Goal: Task Accomplishment & Management: Manage account settings

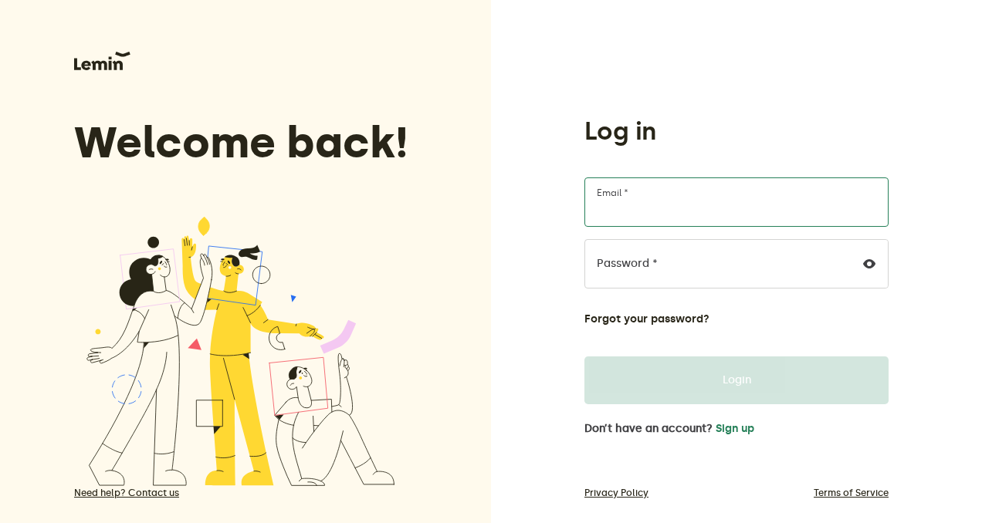
click at [683, 218] on input "Email *" at bounding box center [736, 202] width 304 height 49
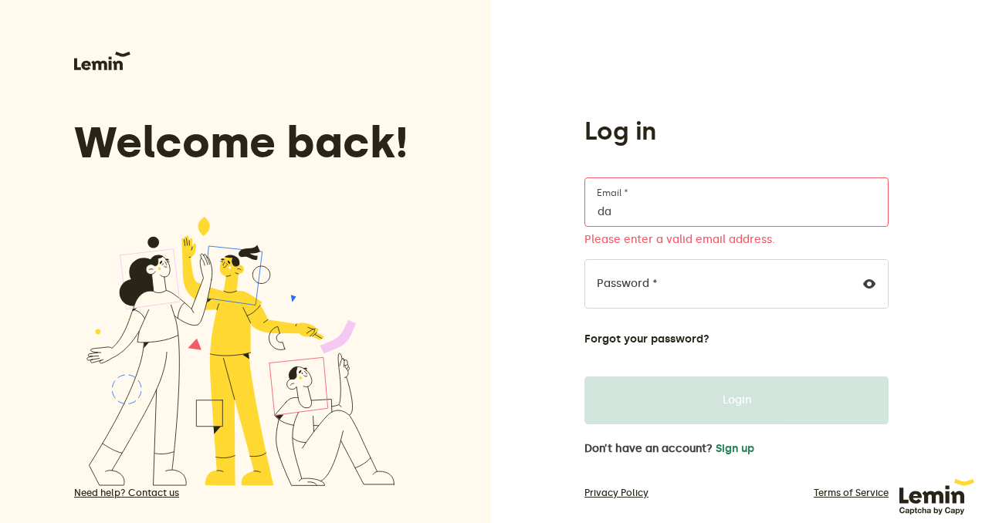
type input "d"
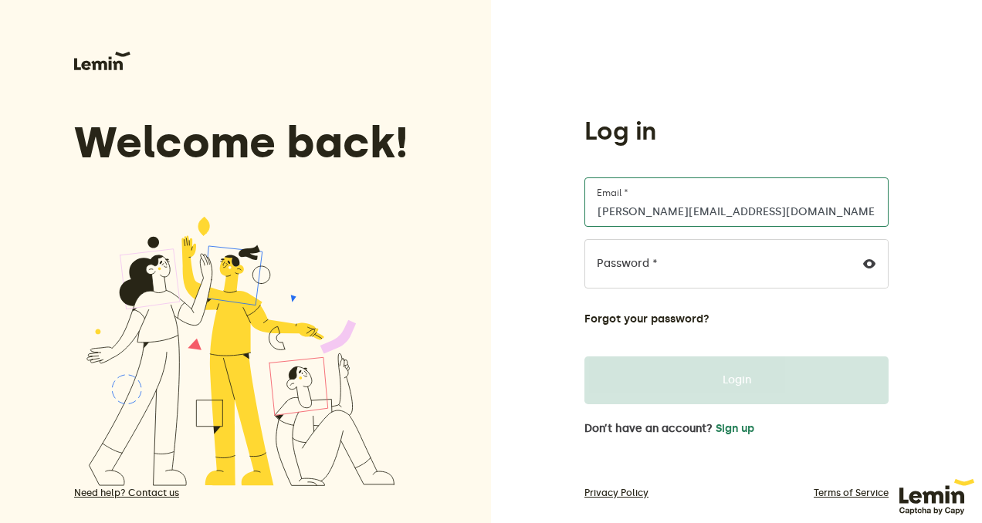
type input "[PERSON_NAME][EMAIL_ADDRESS][DOMAIN_NAME]"
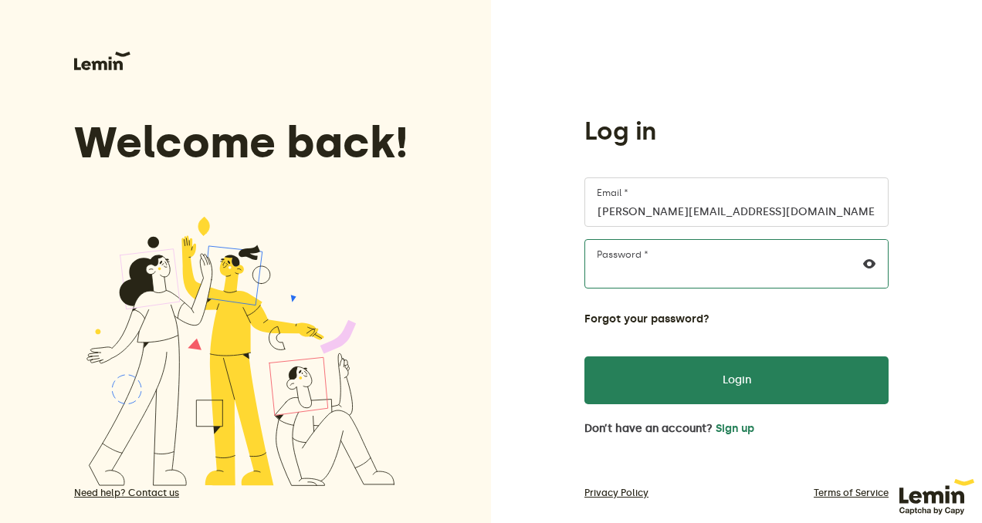
click at [584, 357] on button "Login" at bounding box center [736, 381] width 304 height 48
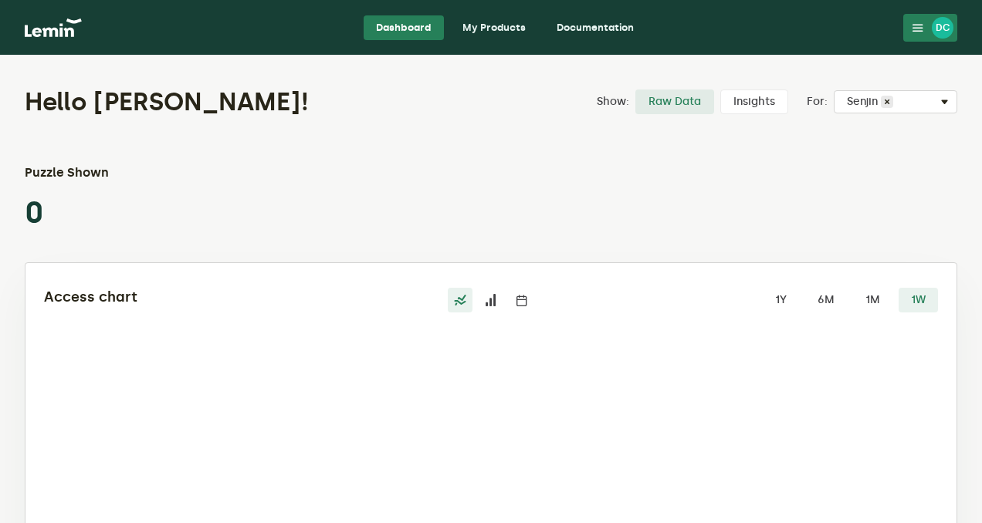
click at [538, 159] on div "Hello [PERSON_NAME]! Show: Raw Data Insights For: Select Captcha Senjin × Puzzl…" at bounding box center [491, 382] width 982 height 653
click at [574, 27] on link "Documentation" at bounding box center [595, 27] width 102 height 25
click at [497, 13] on nav "Dashboard My Products Documentation DC DC [PERSON_NAME] [PERSON_NAME][EMAIL_ADD…" at bounding box center [491, 28] width 982 height 56
click at [495, 30] on link "My Products" at bounding box center [494, 27] width 88 height 25
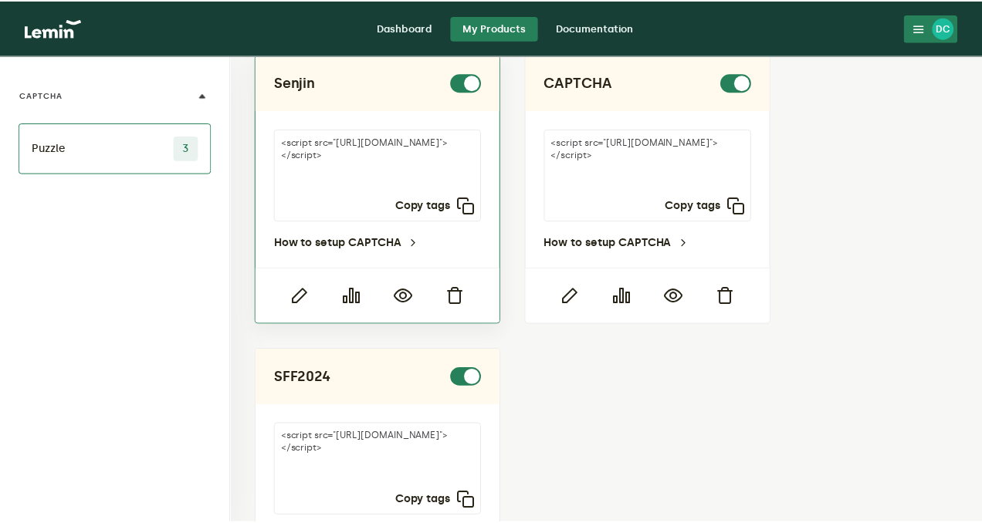
scroll to position [29, 0]
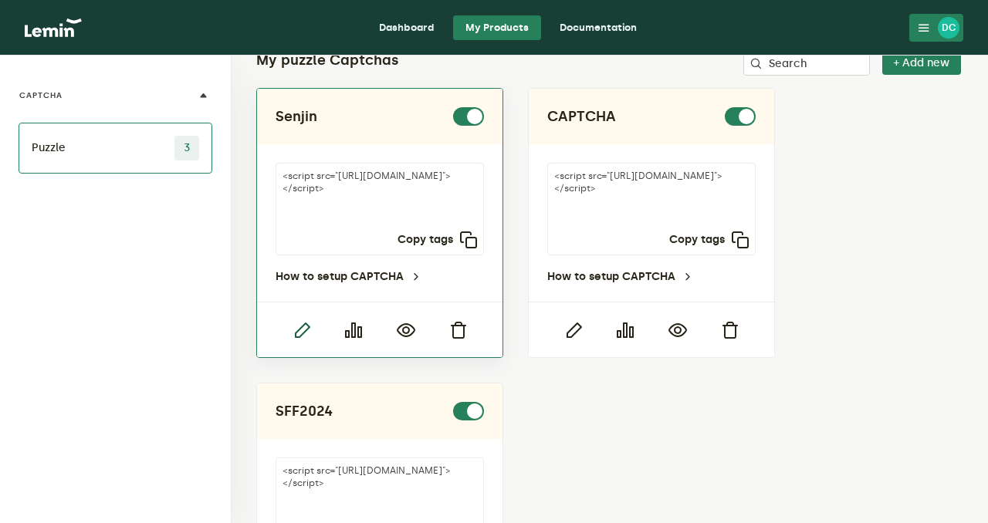
click at [296, 336] on icon "button" at bounding box center [302, 330] width 19 height 19
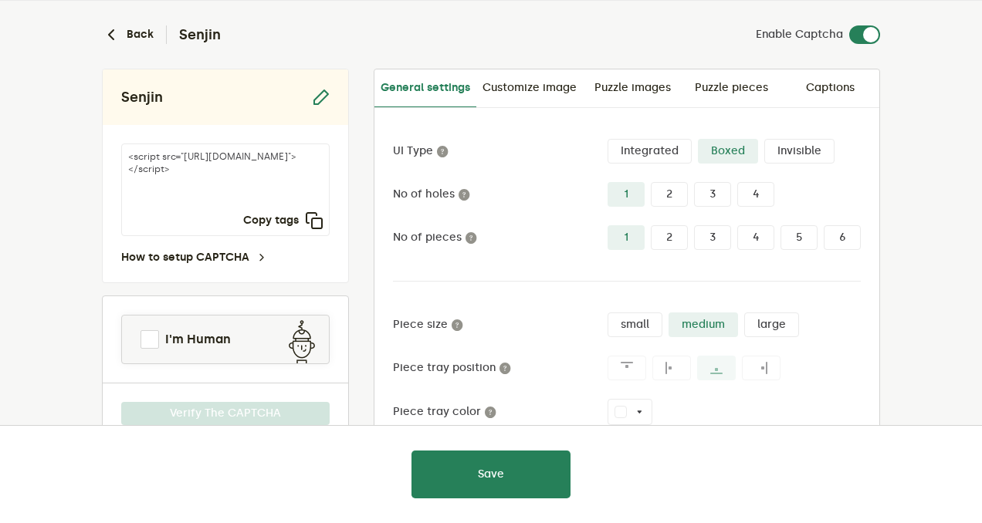
scroll to position [53, 0]
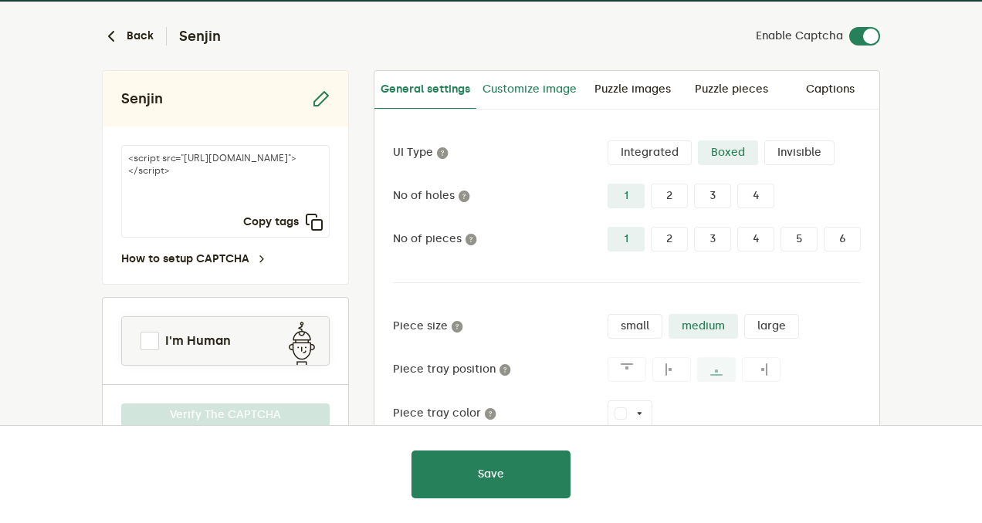
click at [533, 90] on link "Customize image" at bounding box center [529, 89] width 107 height 37
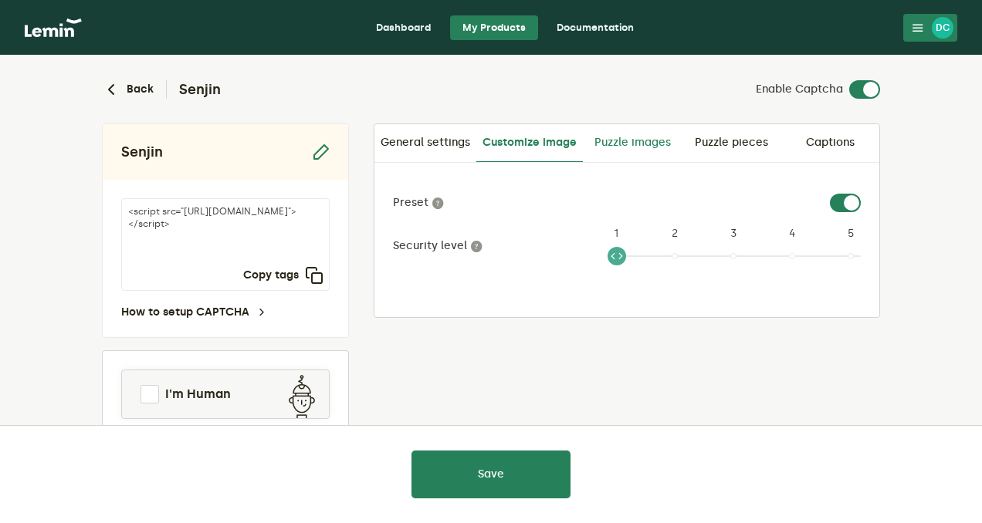
click at [614, 144] on link "Puzzle images" at bounding box center [632, 142] width 99 height 37
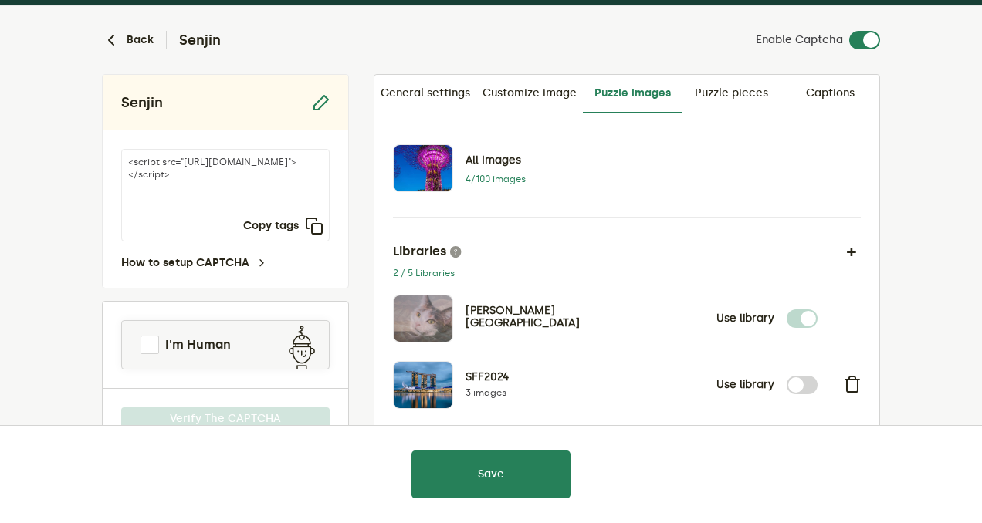
scroll to position [63, 0]
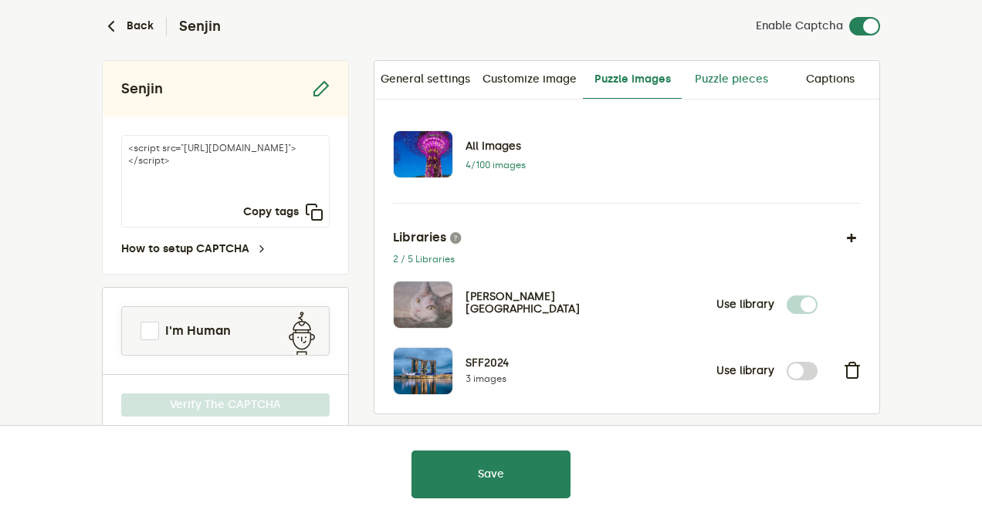
click at [762, 78] on link "Puzzle pieces" at bounding box center [731, 79] width 99 height 37
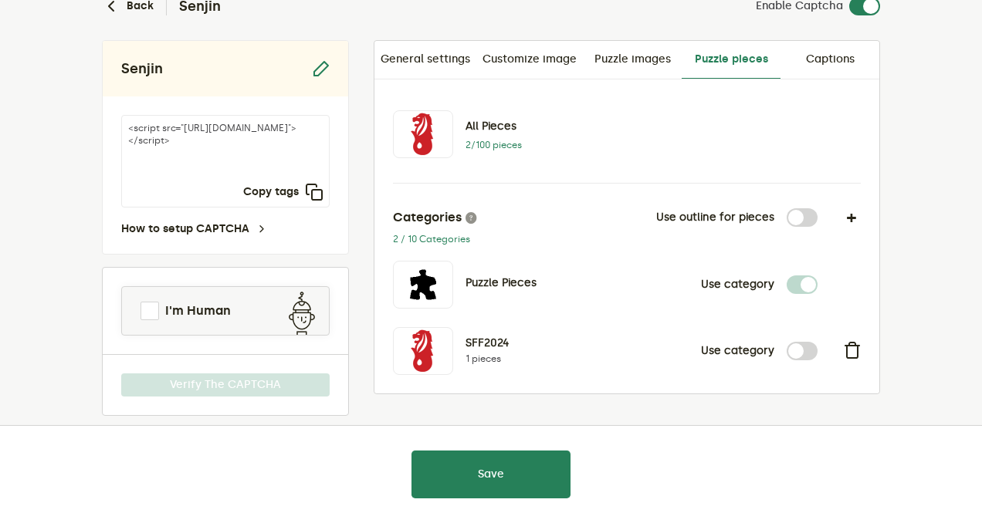
scroll to position [80, 0]
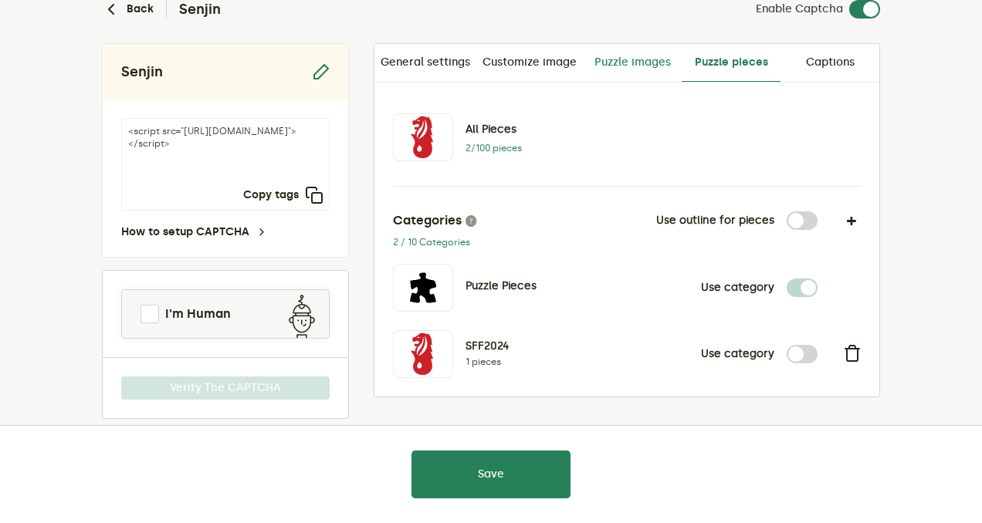
click at [663, 58] on link "Puzzle images" at bounding box center [632, 62] width 99 height 37
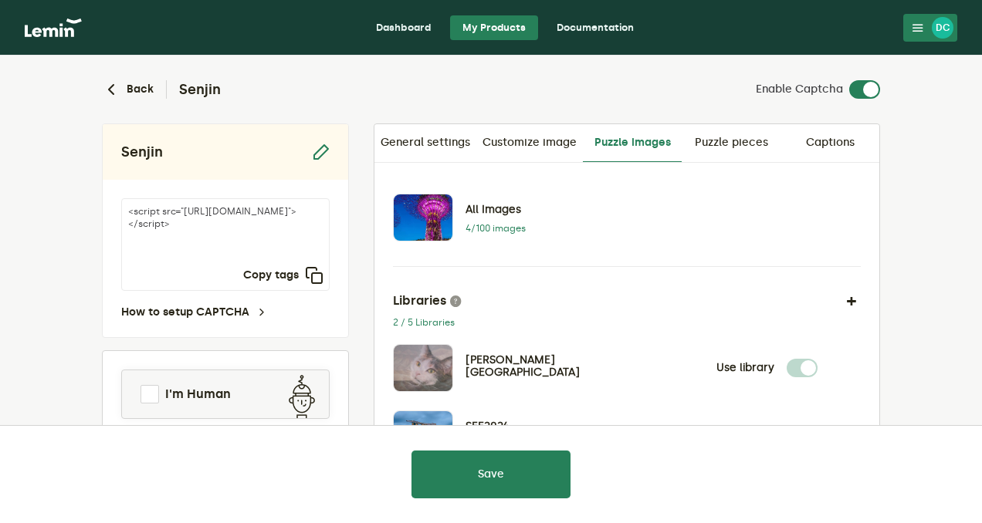
scroll to position [100, 0]
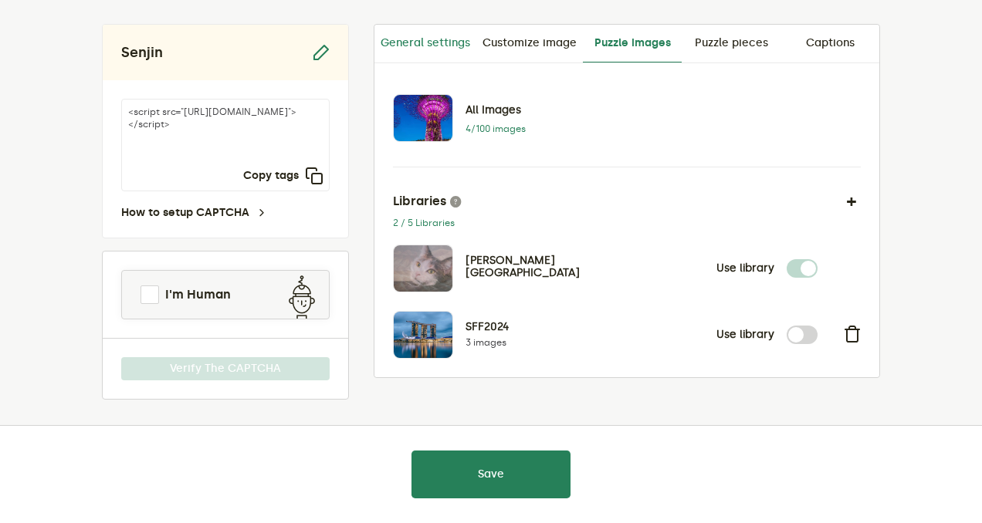
click at [428, 37] on link "General settings" at bounding box center [425, 43] width 102 height 37
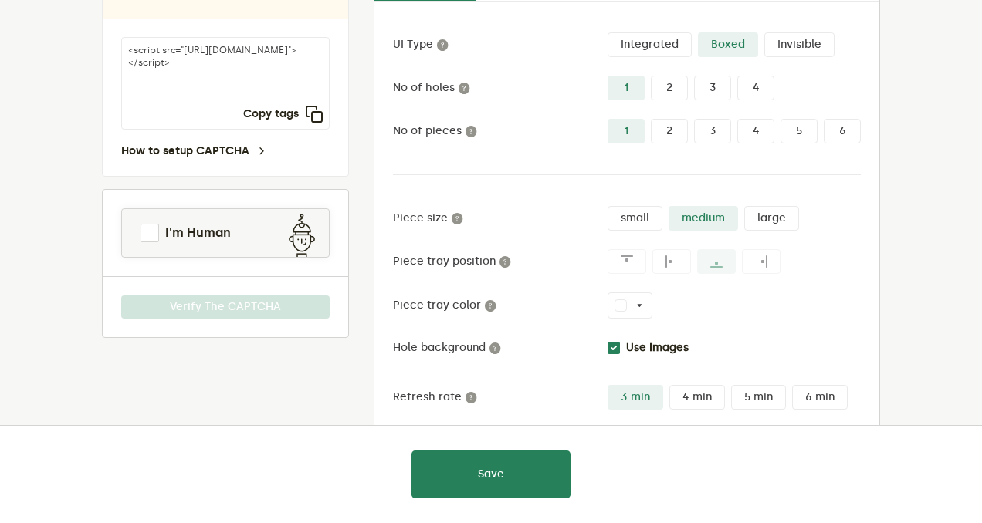
scroll to position [253, 0]
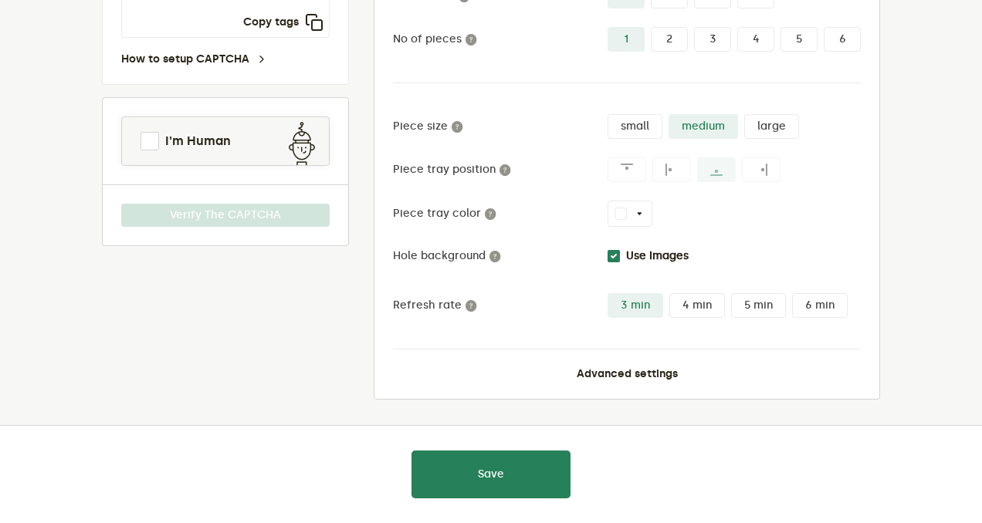
click at [641, 209] on button "white" at bounding box center [629, 214] width 45 height 26
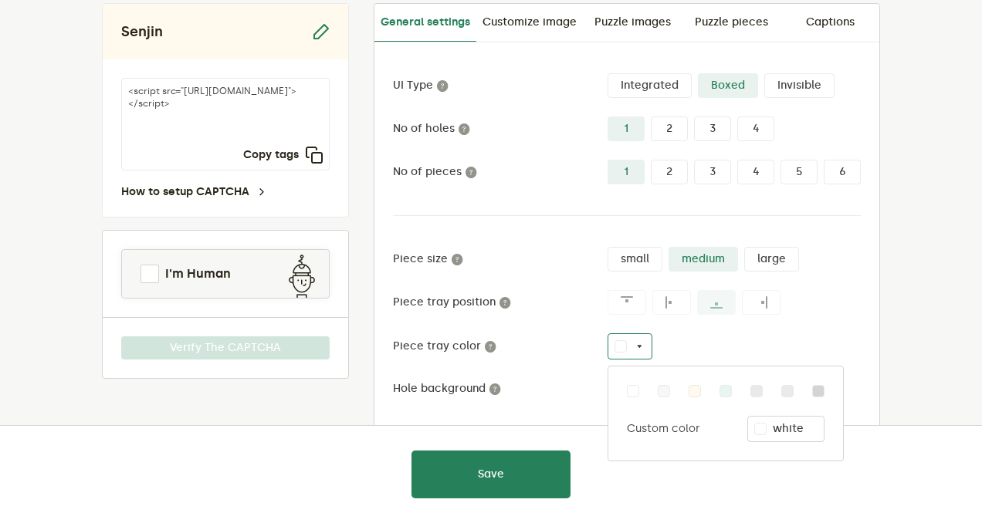
scroll to position [119, 0]
click at [841, 177] on label "6" at bounding box center [842, 173] width 37 height 25
click at [824, 161] on input "6" at bounding box center [824, 161] width 0 height 0
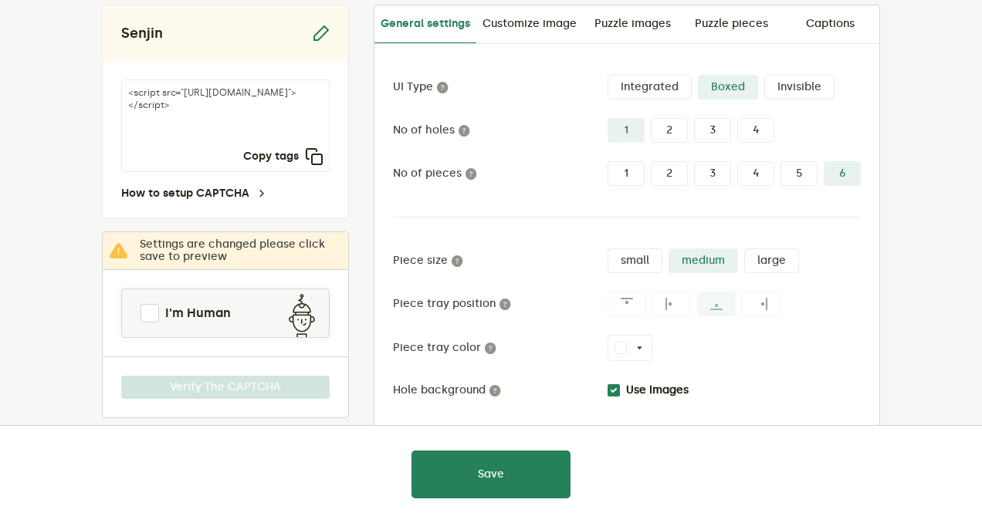
click at [753, 135] on label "4" at bounding box center [755, 130] width 37 height 25
click at [737, 118] on input "4" at bounding box center [737, 118] width 0 height 0
click at [632, 127] on label "1" at bounding box center [625, 130] width 37 height 25
click at [607, 118] on input "1" at bounding box center [607, 118] width 0 height 0
click at [633, 168] on label "1" at bounding box center [625, 173] width 37 height 25
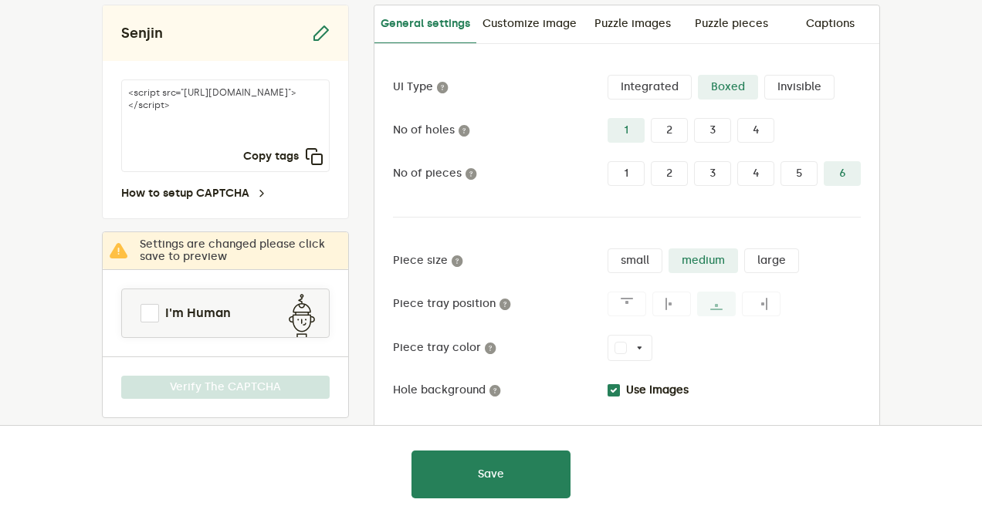
click at [607, 161] on input "1" at bounding box center [607, 161] width 0 height 0
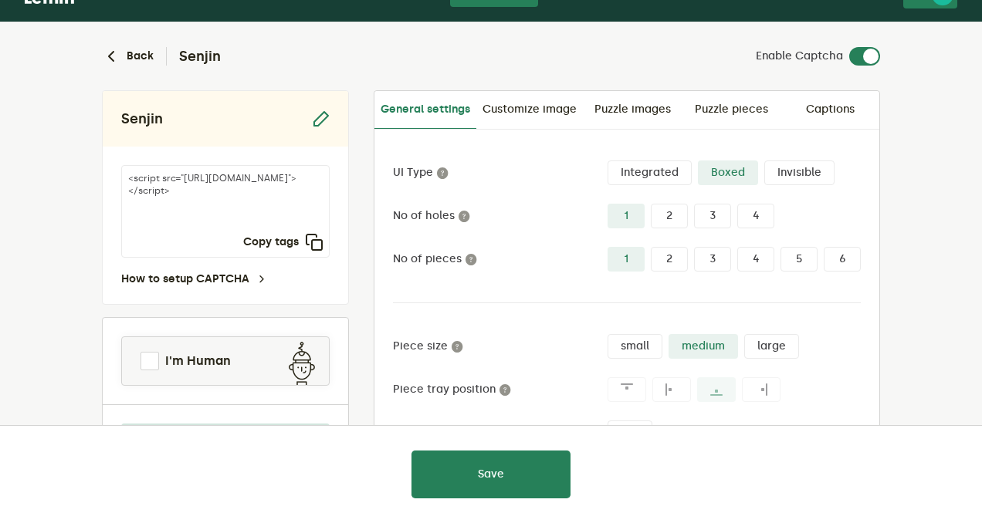
scroll to position [42, 0]
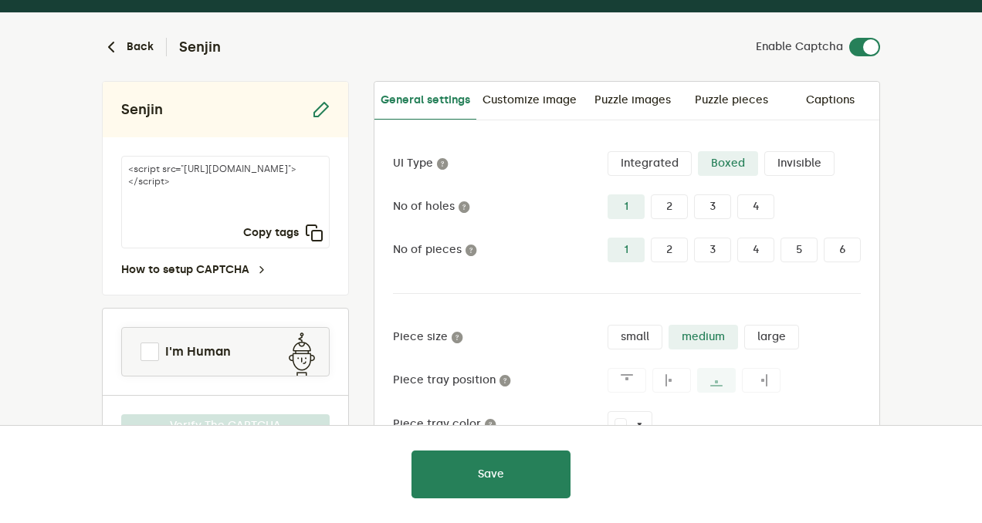
click at [662, 164] on label "Integrated" at bounding box center [649, 163] width 84 height 25
click at [607, 151] on input "Integrated" at bounding box center [607, 151] width 0 height 0
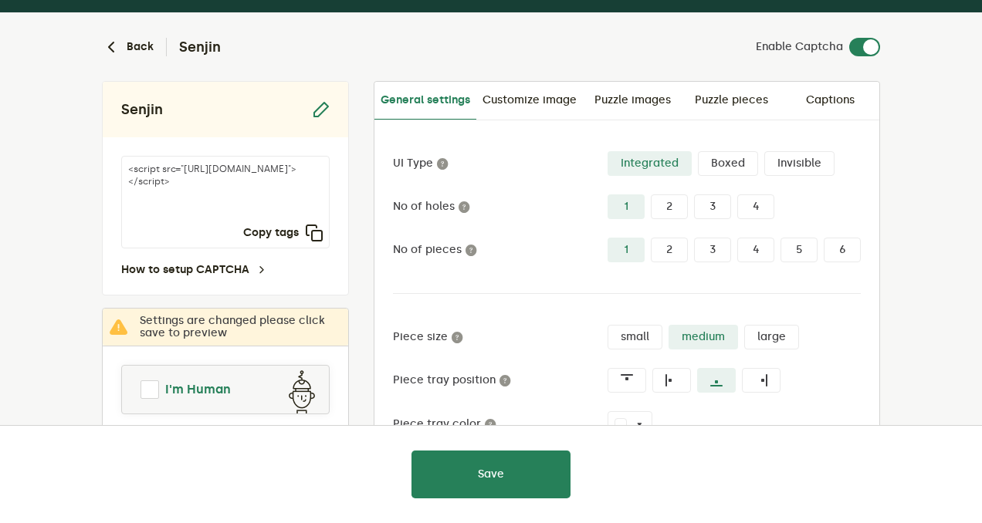
click at [184, 398] on span "I'm Human" at bounding box center [198, 390] width 66 height 19
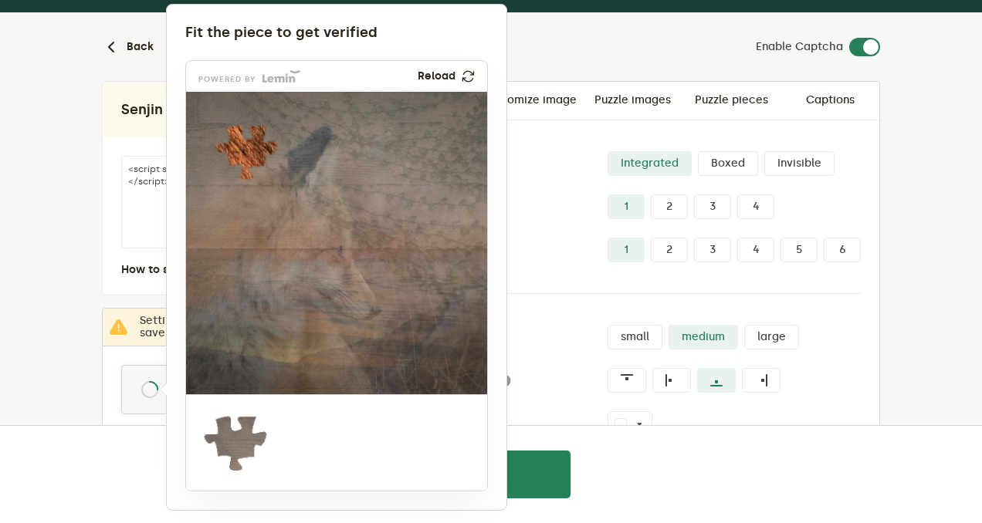
click at [723, 171] on div at bounding box center [491, 261] width 982 height 523
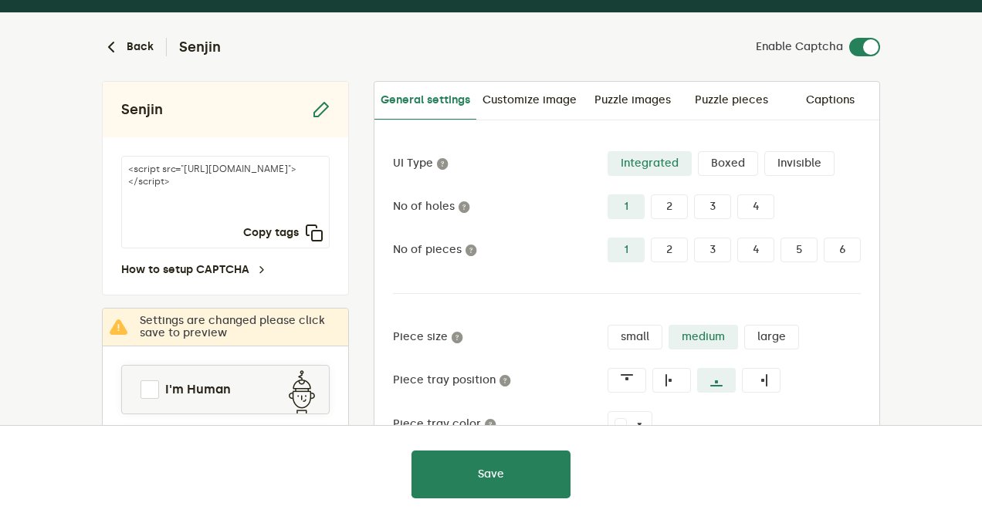
click at [723, 165] on div at bounding box center [491, 261] width 982 height 523
click at [723, 165] on label "Boxed" at bounding box center [728, 163] width 60 height 25
click at [698, 151] on input "Boxed" at bounding box center [698, 151] width 0 height 0
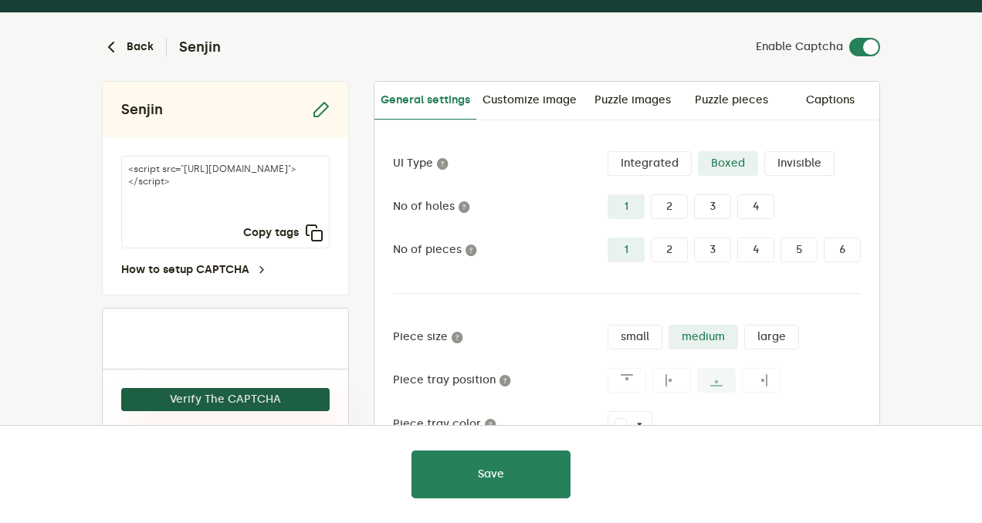
click at [238, 403] on button "Verify The CAPTCHA" at bounding box center [225, 399] width 208 height 23
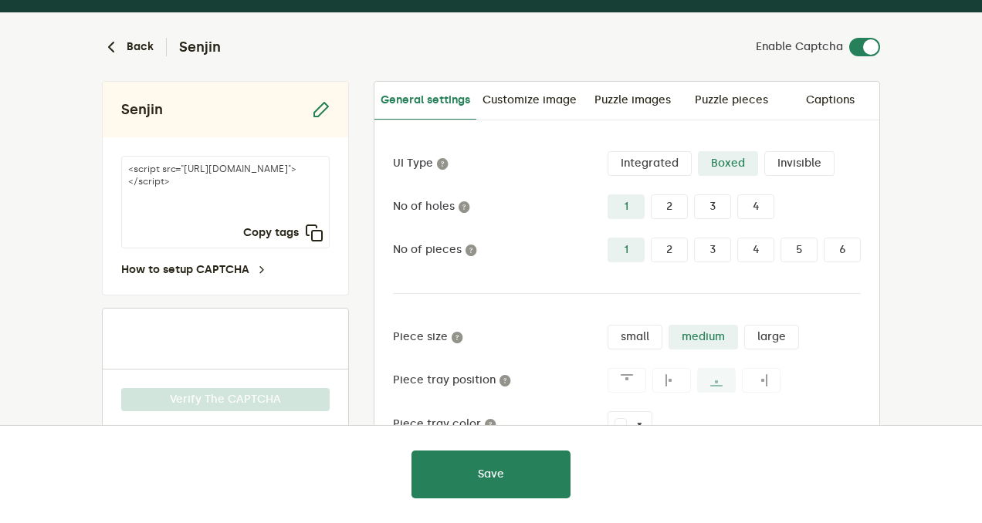
scroll to position [77, 0]
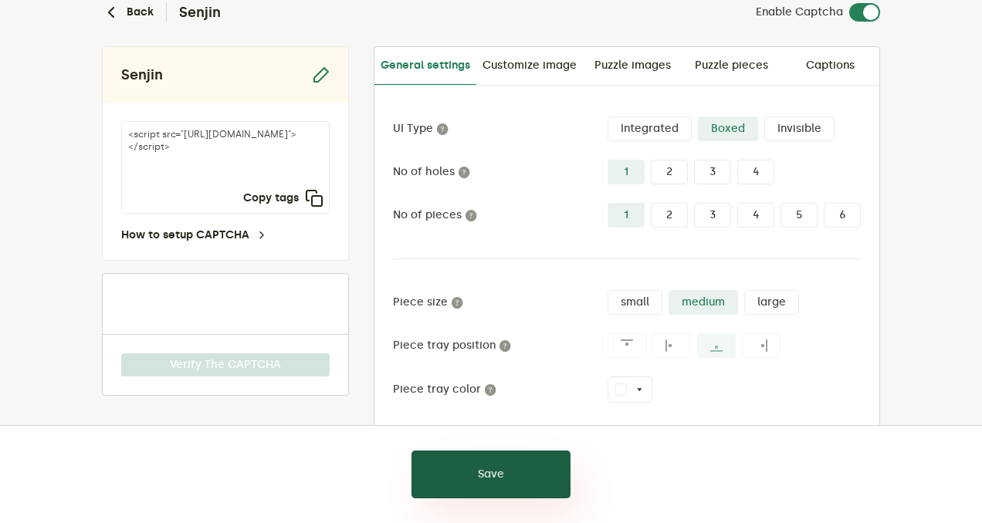
click at [477, 486] on button "Save" at bounding box center [490, 475] width 159 height 48
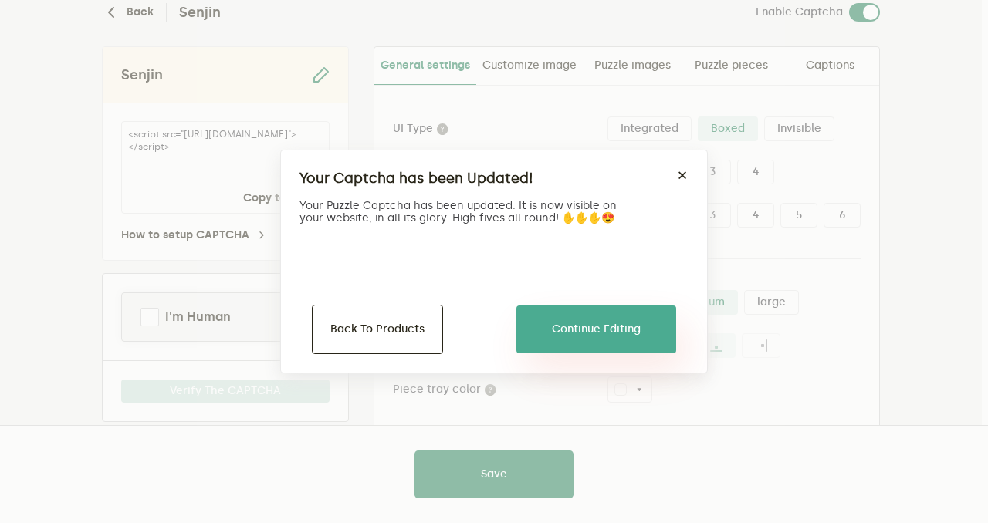
click at [558, 311] on button "Continue Editing" at bounding box center [596, 330] width 160 height 48
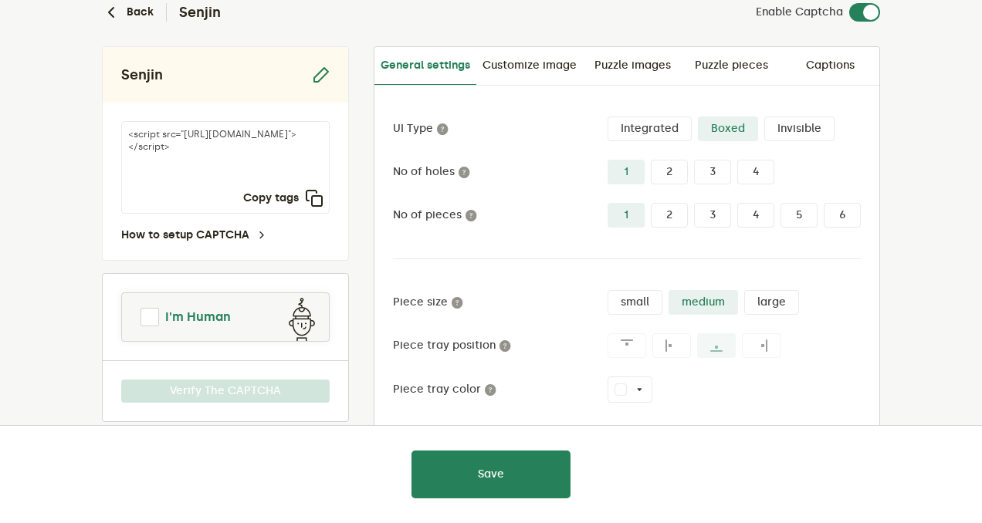
click at [151, 328] on link "I'm Human" at bounding box center [225, 317] width 207 height 37
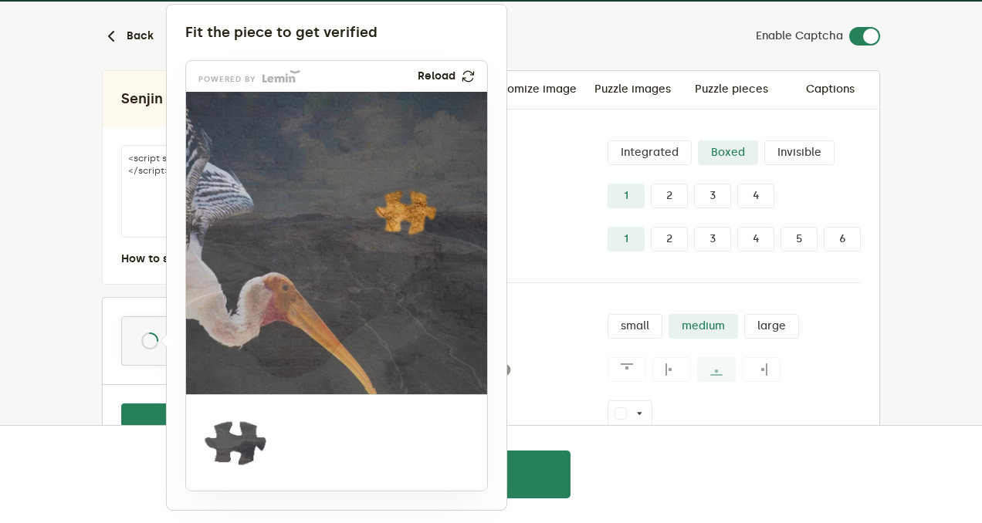
scroll to position [55, 0]
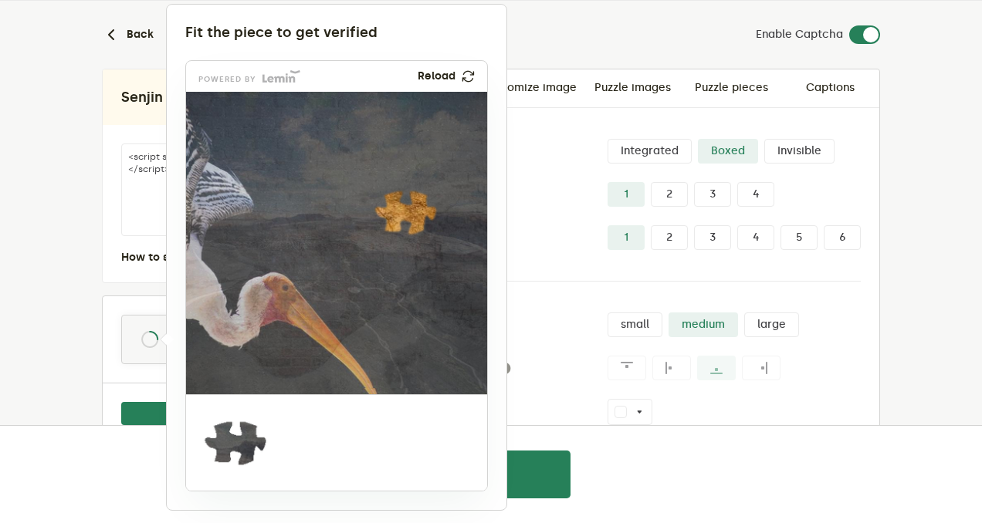
click at [558, 54] on div at bounding box center [491, 261] width 982 height 523
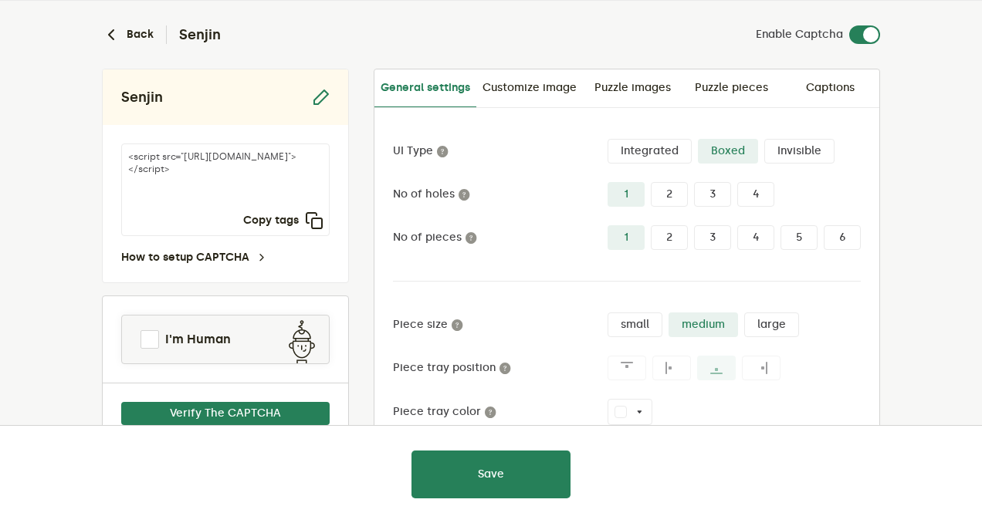
click at [658, 147] on label "Integrated" at bounding box center [649, 151] width 84 height 25
click at [607, 139] on input "Integrated" at bounding box center [607, 139] width 0 height 0
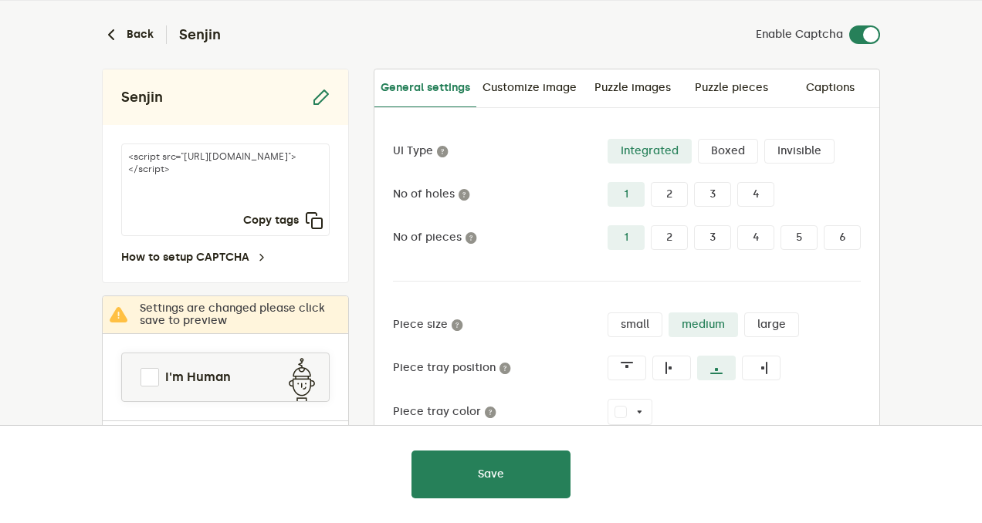
click at [795, 149] on label "Invisible" at bounding box center [799, 151] width 70 height 25
click at [764, 139] on input "Invisible" at bounding box center [764, 139] width 0 height 0
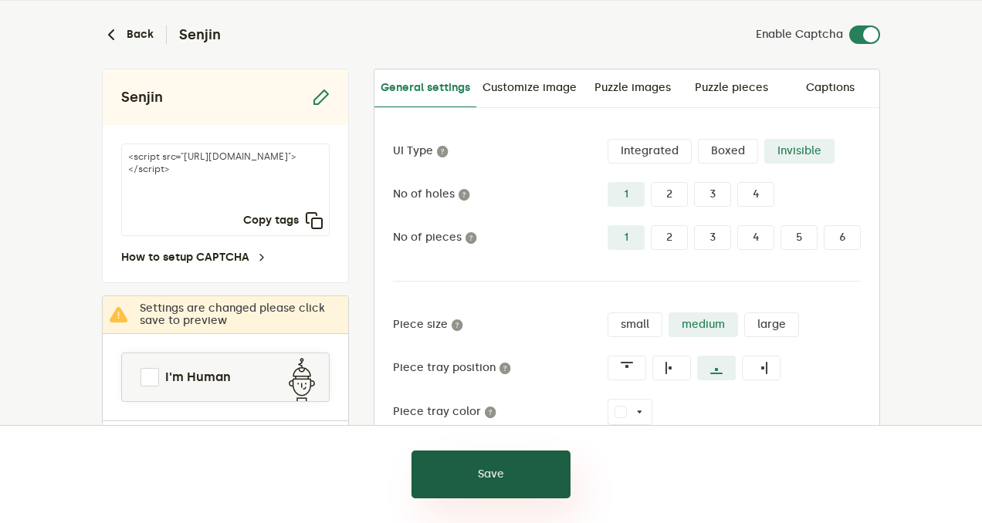
click at [513, 476] on button "Save" at bounding box center [490, 475] width 159 height 48
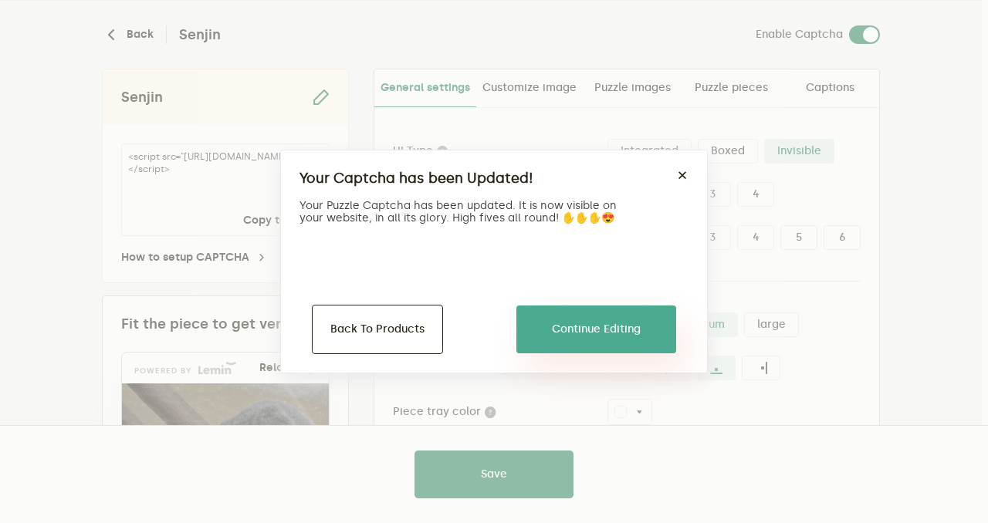
click at [575, 336] on button "Continue Editing" at bounding box center [596, 330] width 160 height 48
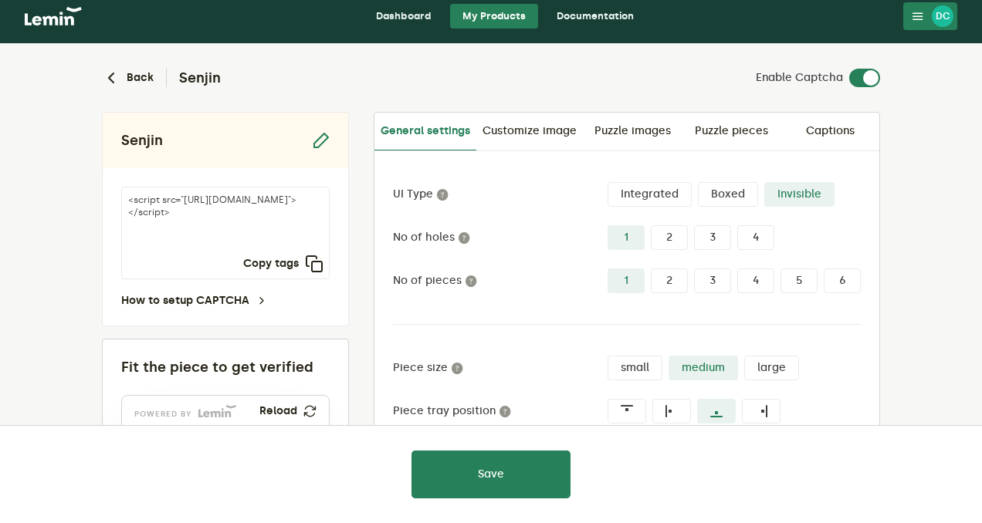
scroll to position [0, 0]
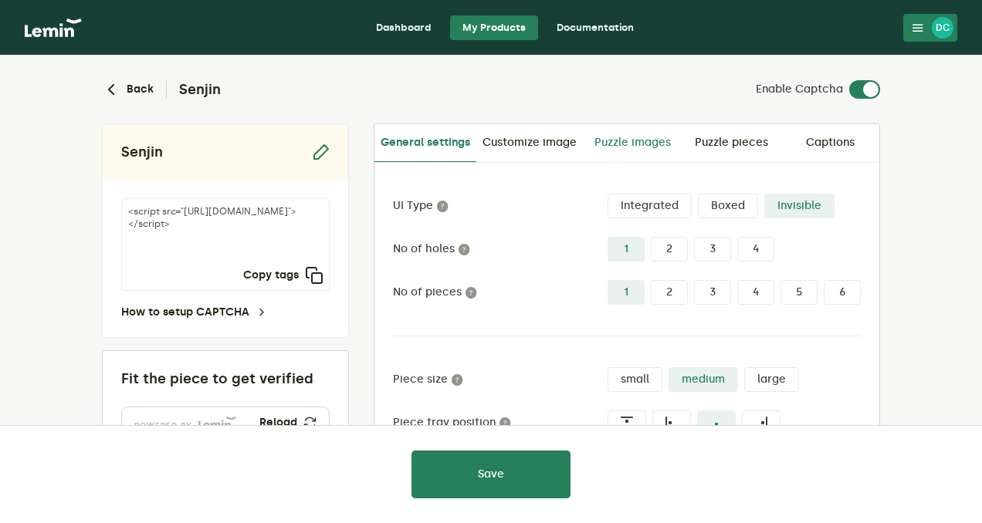
click at [650, 135] on link "Puzzle images" at bounding box center [632, 142] width 99 height 37
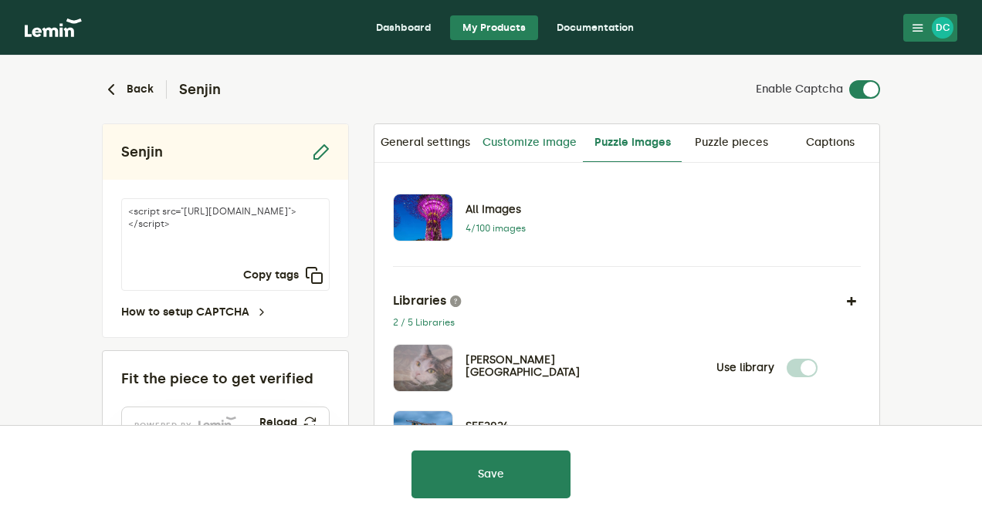
click at [541, 146] on link "Customize image" at bounding box center [529, 142] width 107 height 37
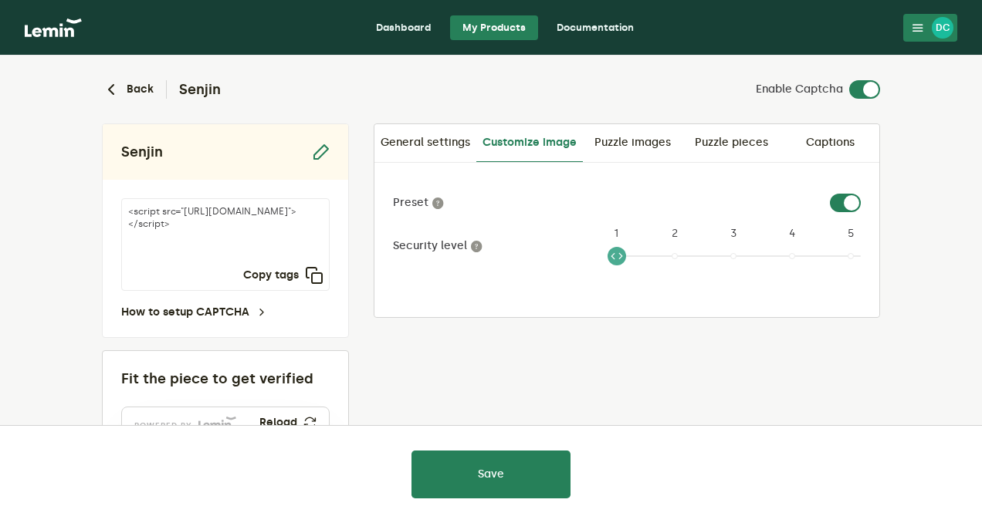
click at [625, 259] on span at bounding box center [616, 256] width 19 height 19
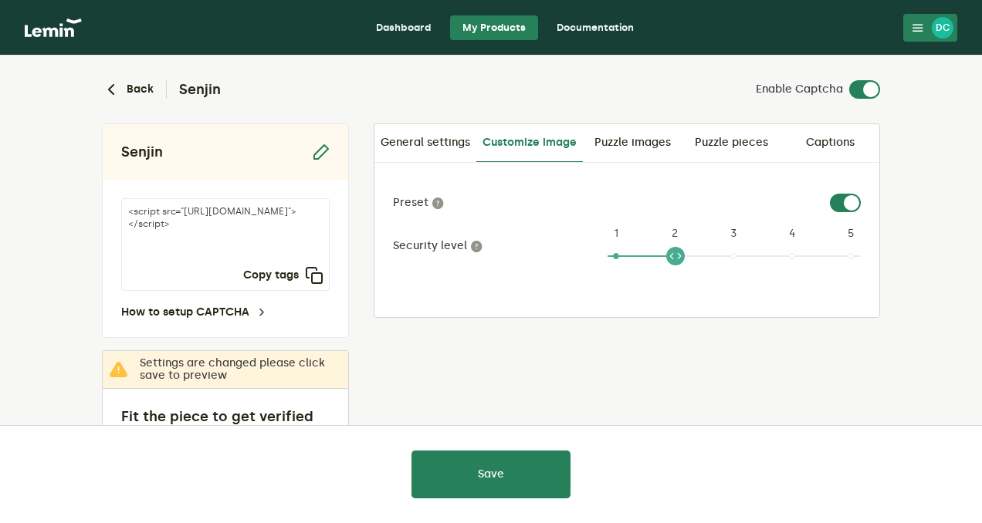
click at [676, 256] on ngx-slider "2 1 2 3 4 5" at bounding box center [733, 262] width 253 height 12
click at [851, 256] on ngx-slider "2 1 2 3 4 5" at bounding box center [733, 262] width 253 height 12
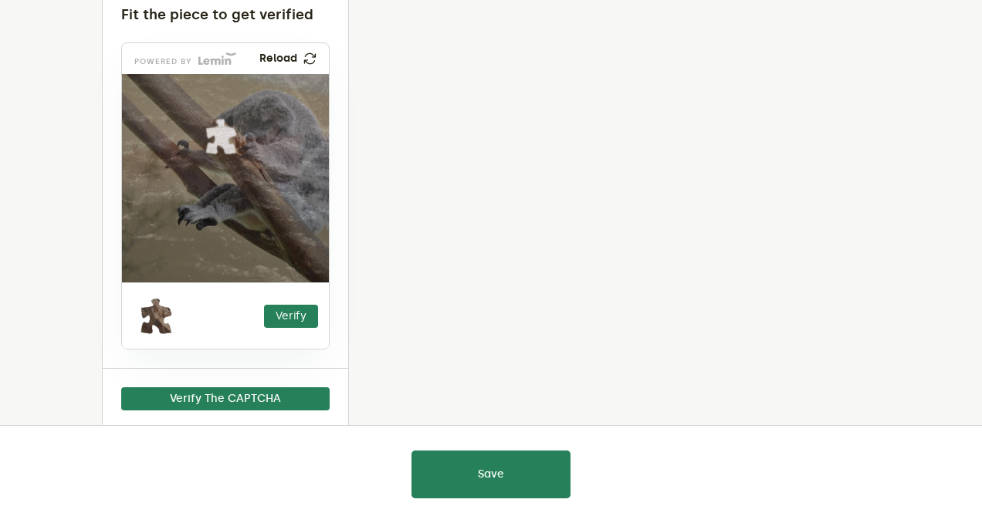
scroll to position [432, 0]
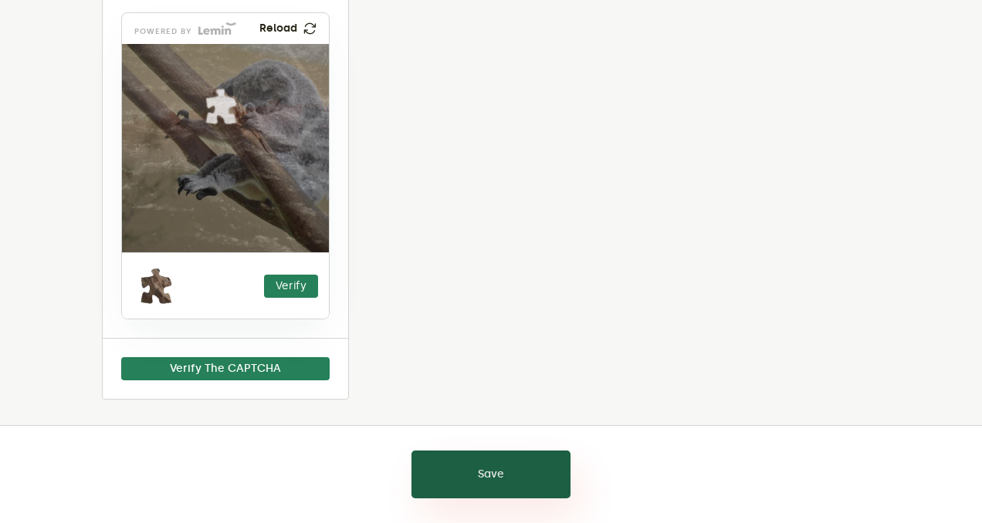
click at [501, 452] on button "Save" at bounding box center [490, 475] width 159 height 48
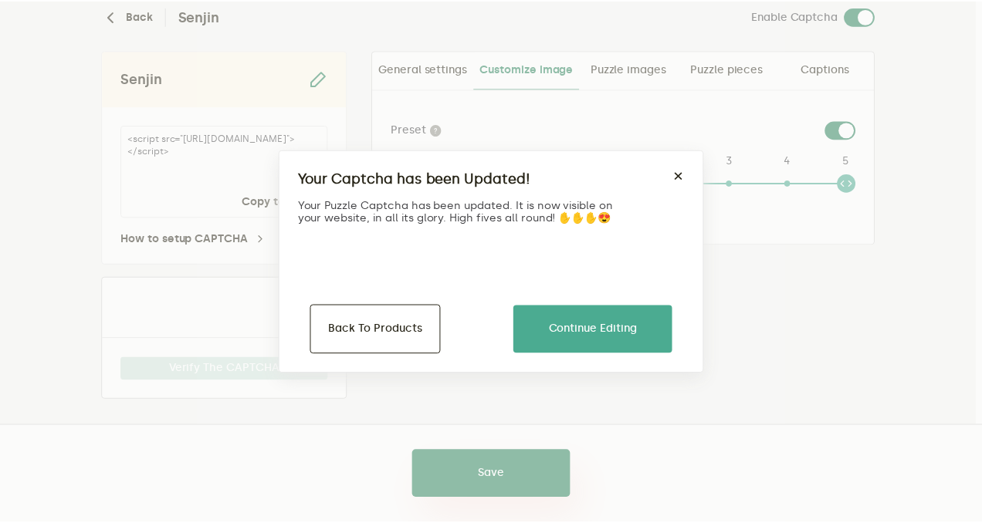
scroll to position [190, 0]
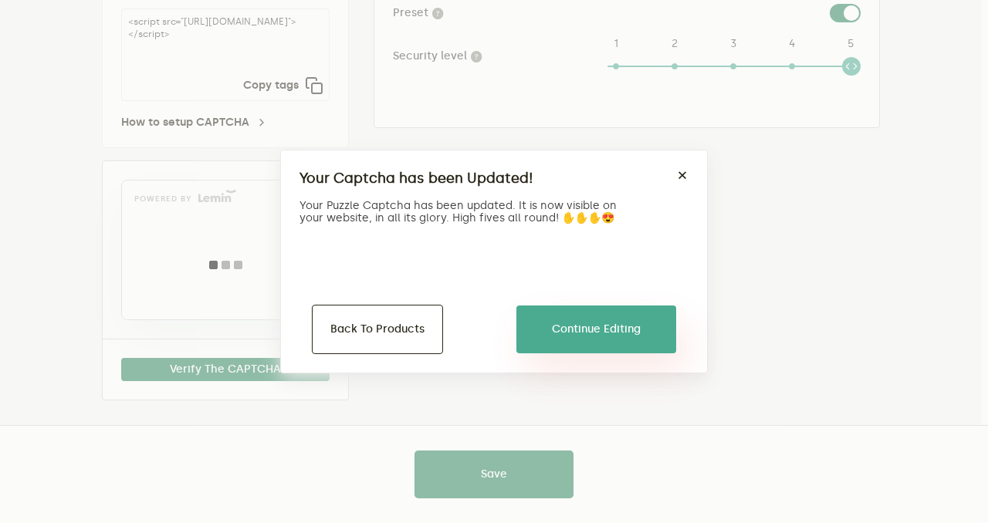
click at [571, 333] on button "Continue Editing" at bounding box center [596, 330] width 160 height 48
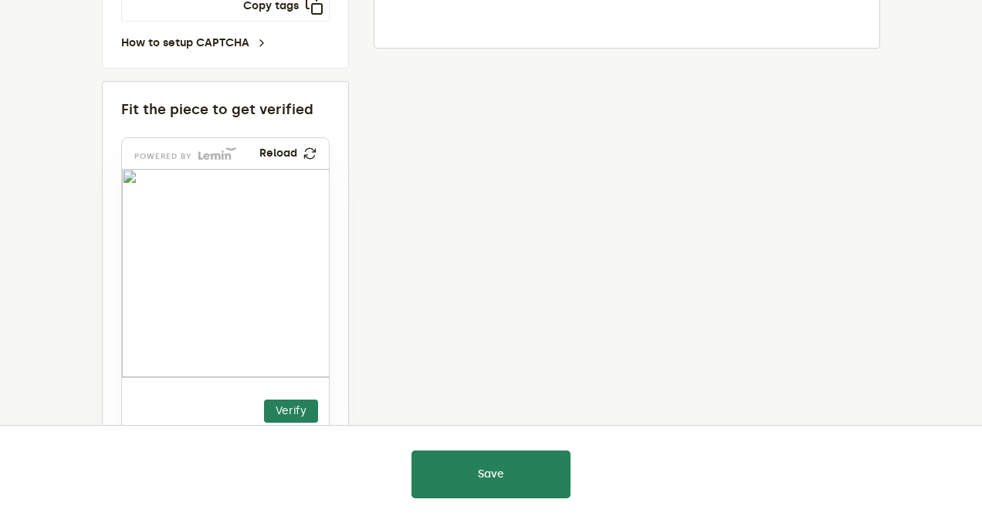
scroll to position [341, 0]
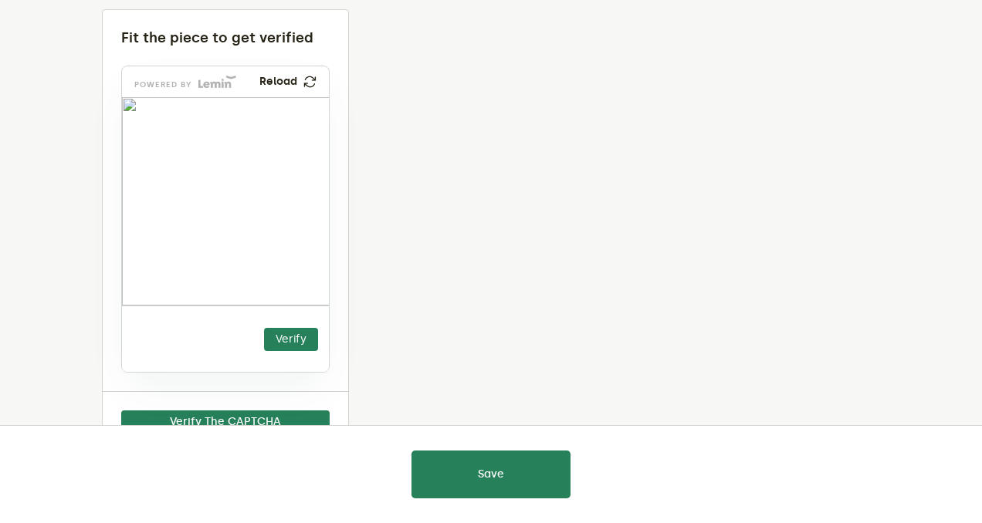
drag, startPoint x: 149, startPoint y: 347, endPoint x: 202, endPoint y: 195, distance: 161.1
click at [202, 195] on img at bounding box center [140, 256] width 344 height 208
drag, startPoint x: 203, startPoint y: 176, endPoint x: 144, endPoint y: 347, distance: 180.4
click at [144, 347] on img at bounding box center [88, 428] width 344 height 208
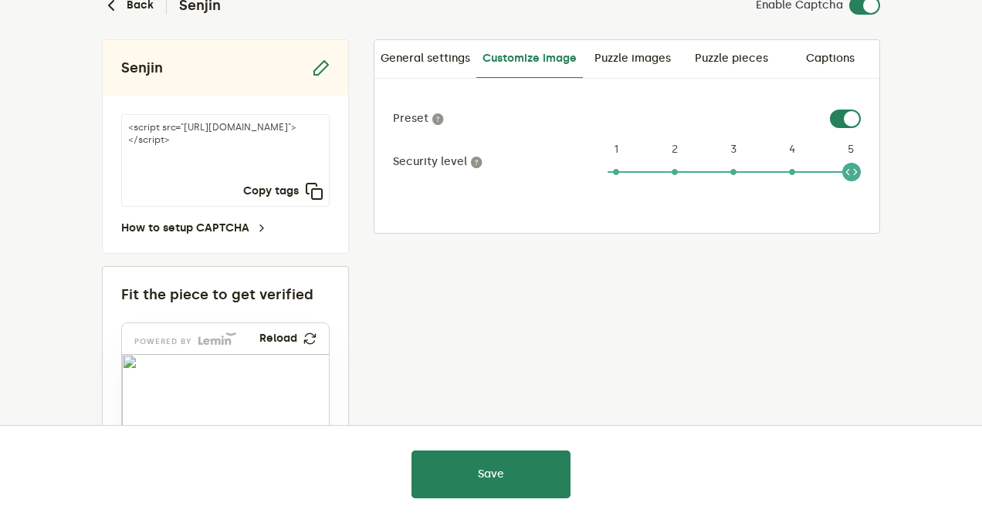
scroll to position [80, 0]
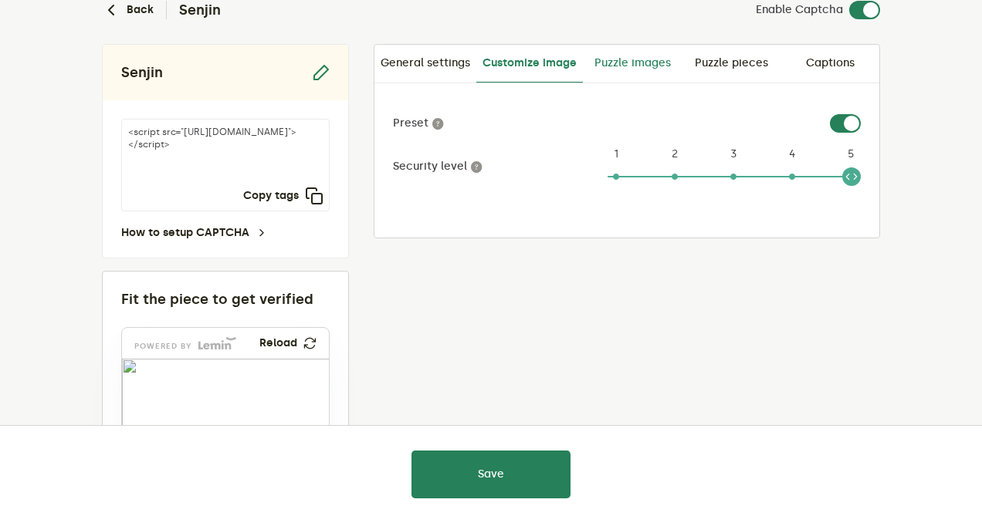
click at [631, 63] on link "Puzzle images" at bounding box center [632, 63] width 99 height 37
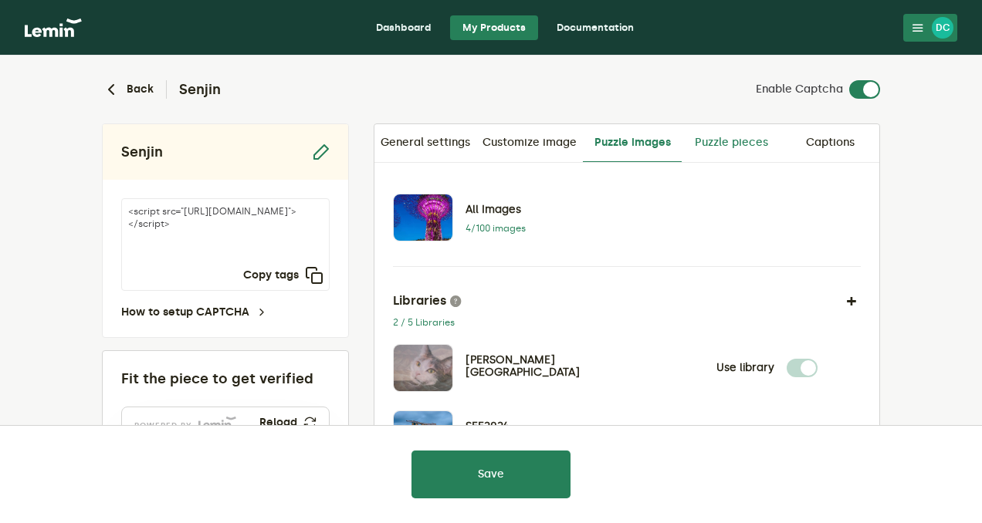
click at [691, 137] on link "Puzzle pieces" at bounding box center [731, 142] width 99 height 37
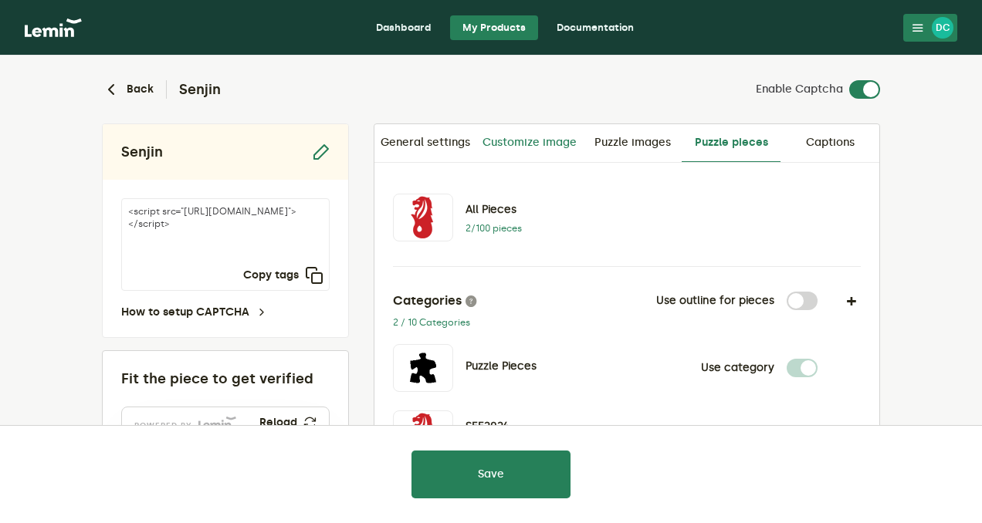
click at [570, 142] on link "Customize image" at bounding box center [529, 142] width 107 height 37
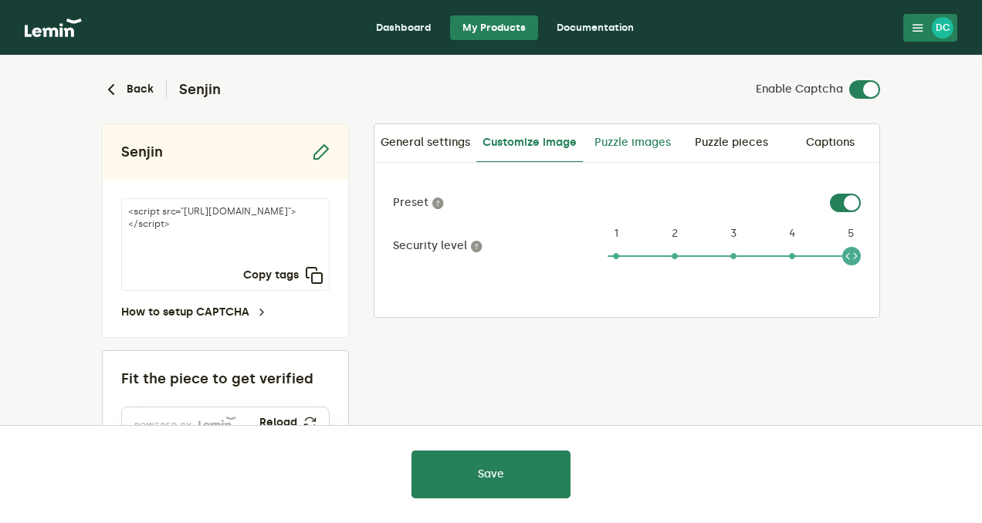
click at [655, 131] on link "Puzzle images" at bounding box center [632, 142] width 99 height 37
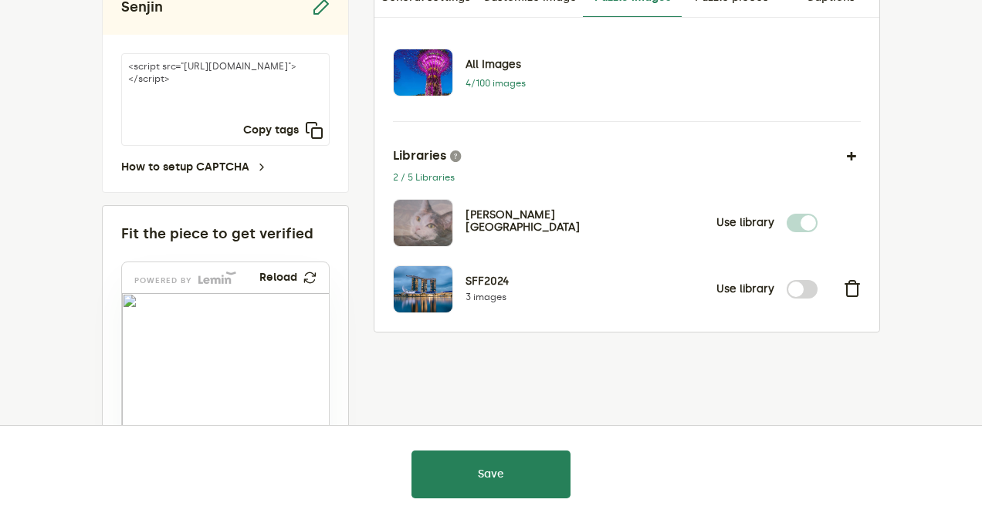
scroll to position [147, 0]
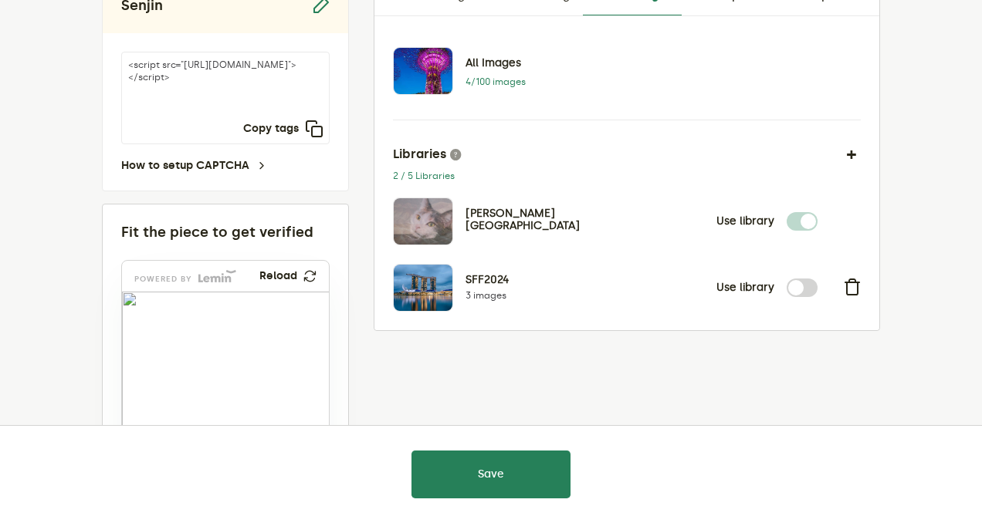
click at [817, 212] on label at bounding box center [817, 212] width 0 height 0
click at [817, 279] on label at bounding box center [817, 279] width 0 height 0
click at [800, 286] on input "checkbox" at bounding box center [796, 288] width 19 height 19
checkbox input "true"
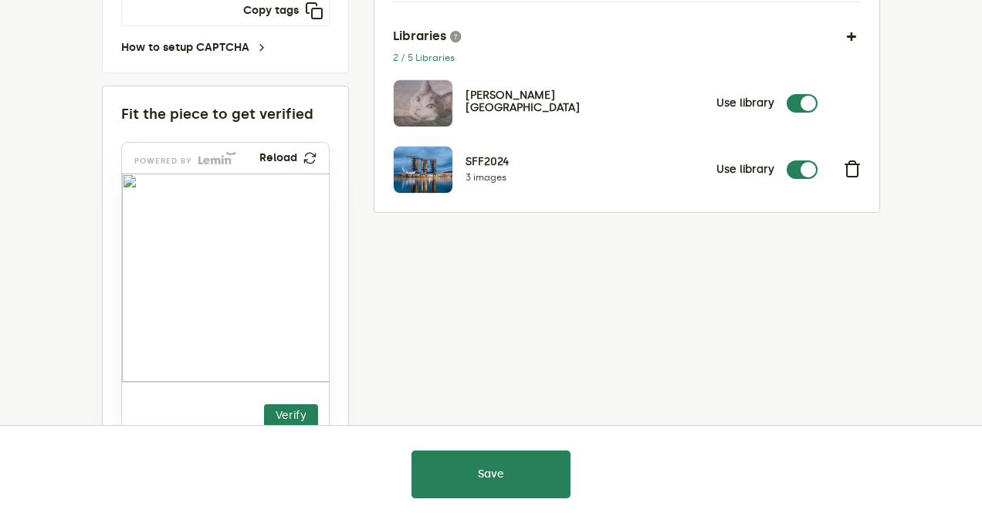
click at [817, 94] on label at bounding box center [817, 94] width 0 height 0
click at [805, 103] on input "checkbox" at bounding box center [796, 103] width 19 height 19
checkbox input "false"
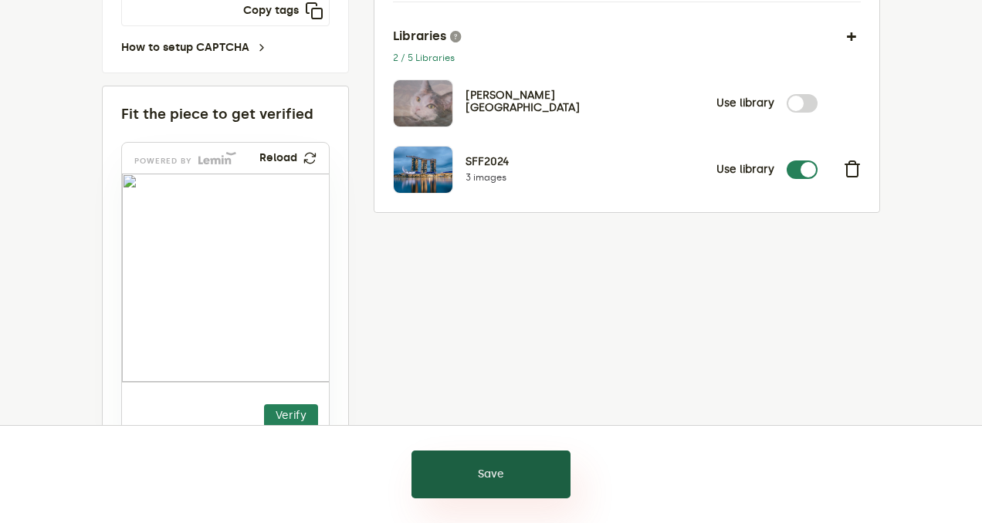
click at [489, 480] on button "Save" at bounding box center [490, 475] width 159 height 48
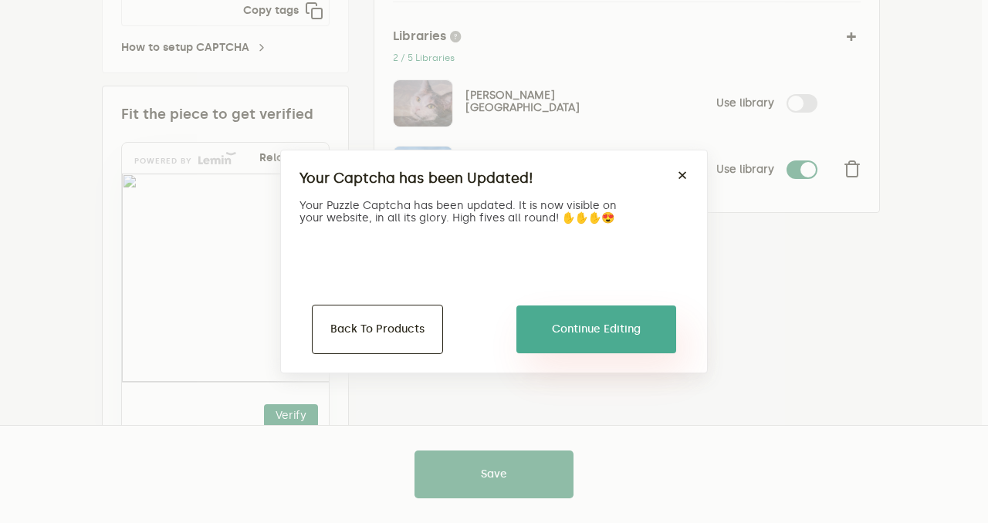
click at [540, 320] on button "Continue Editing" at bounding box center [596, 330] width 160 height 48
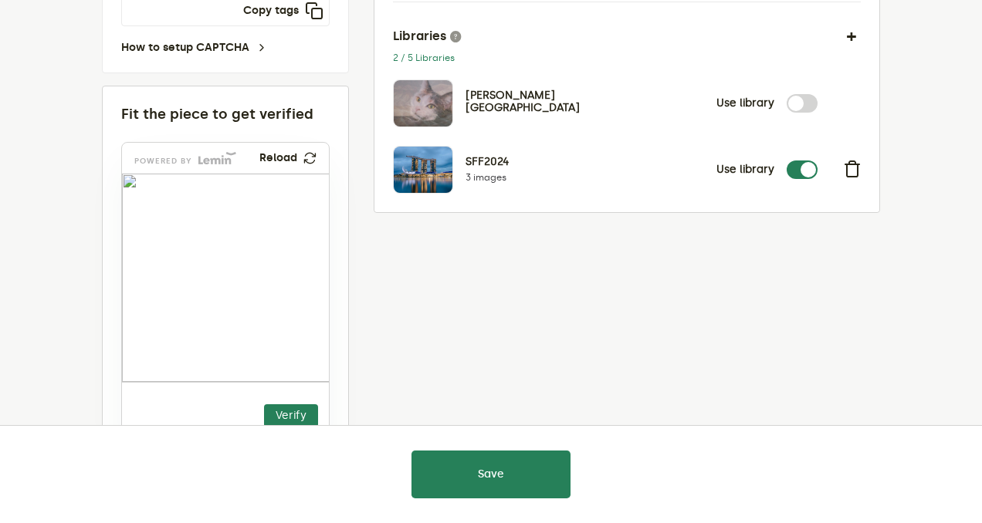
scroll to position [0, 0]
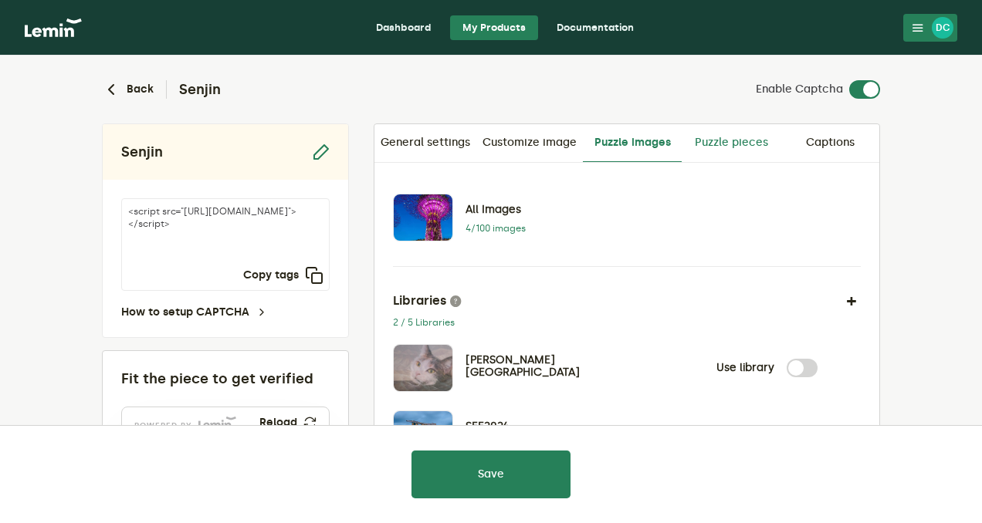
click at [712, 127] on link "Puzzle pieces" at bounding box center [731, 142] width 99 height 37
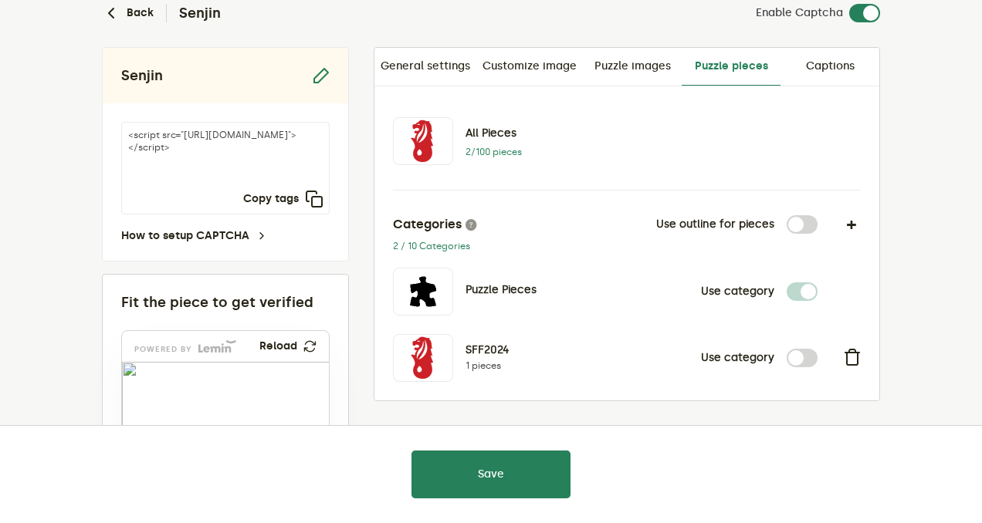
scroll to position [100, 0]
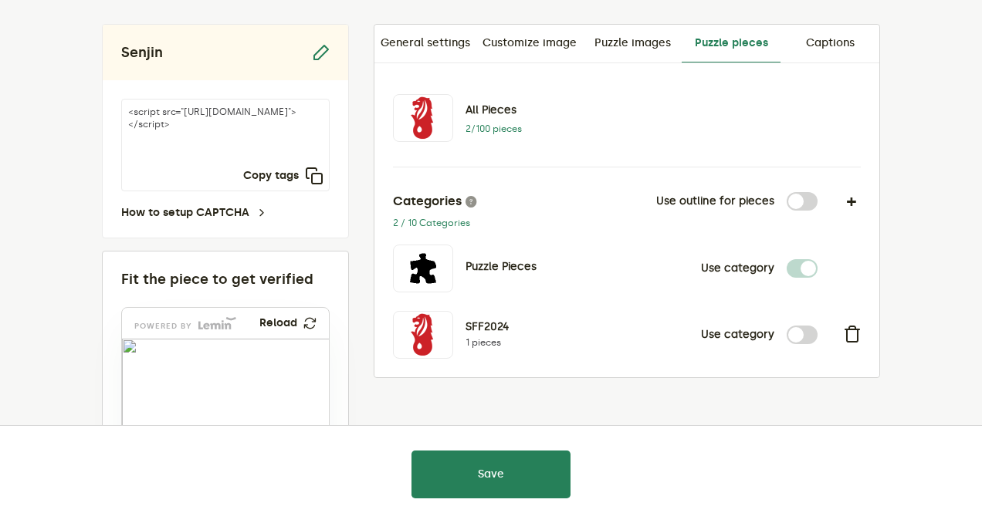
click at [817, 326] on label at bounding box center [817, 326] width 0 height 0
click at [797, 335] on input "checkbox" at bounding box center [796, 335] width 19 height 19
checkbox input "true"
click at [817, 259] on label at bounding box center [817, 259] width 0 height 0
click at [796, 264] on input "checkbox" at bounding box center [796, 268] width 19 height 19
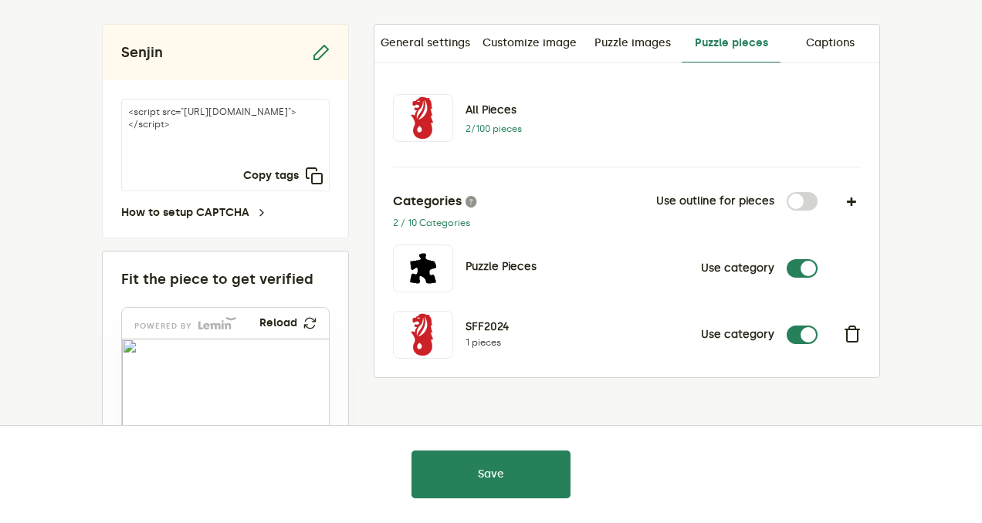
checkbox input "false"
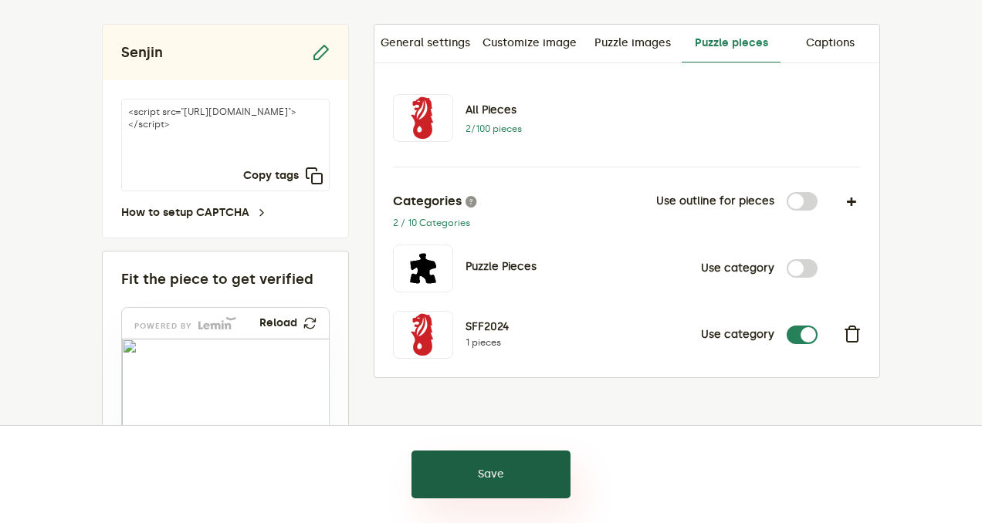
click at [536, 469] on button "Save" at bounding box center [490, 475] width 159 height 48
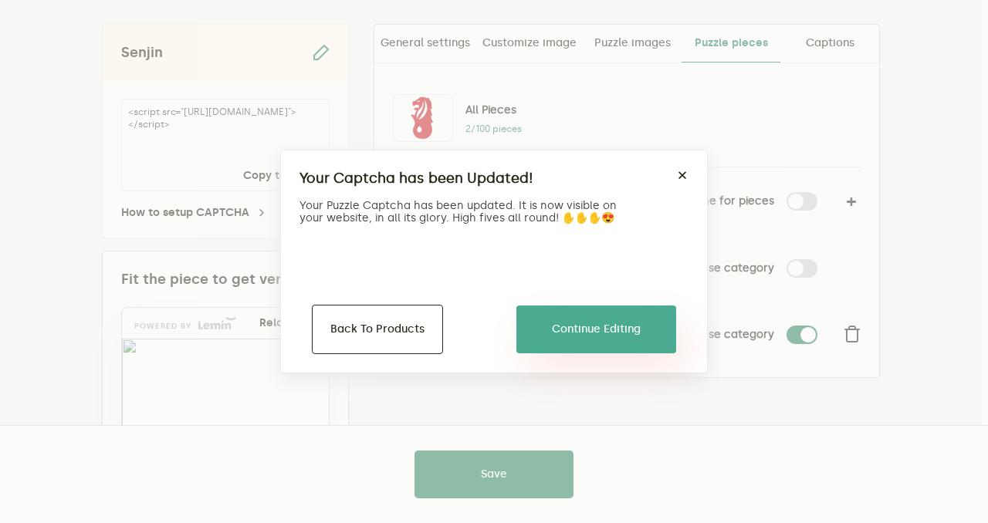
click at [588, 344] on button "Continue Editing" at bounding box center [596, 330] width 160 height 48
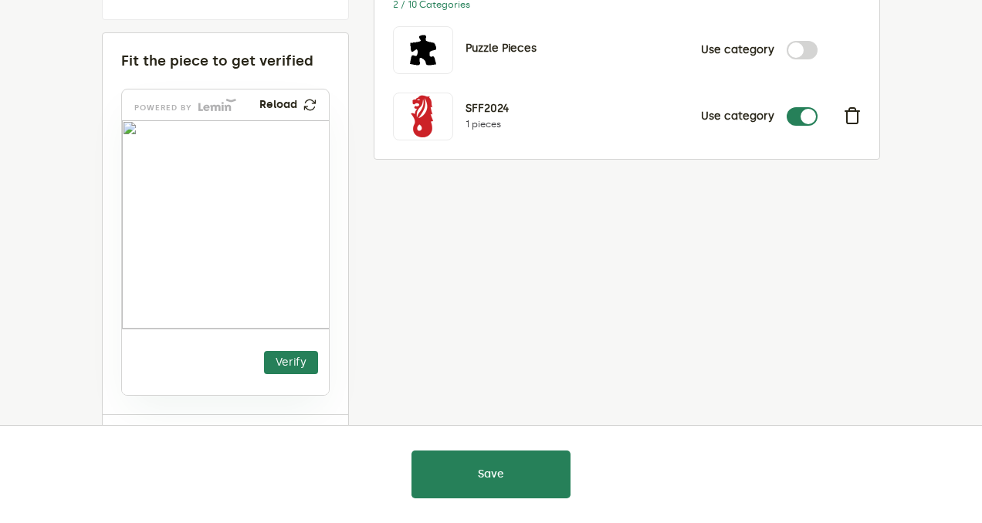
scroll to position [329, 0]
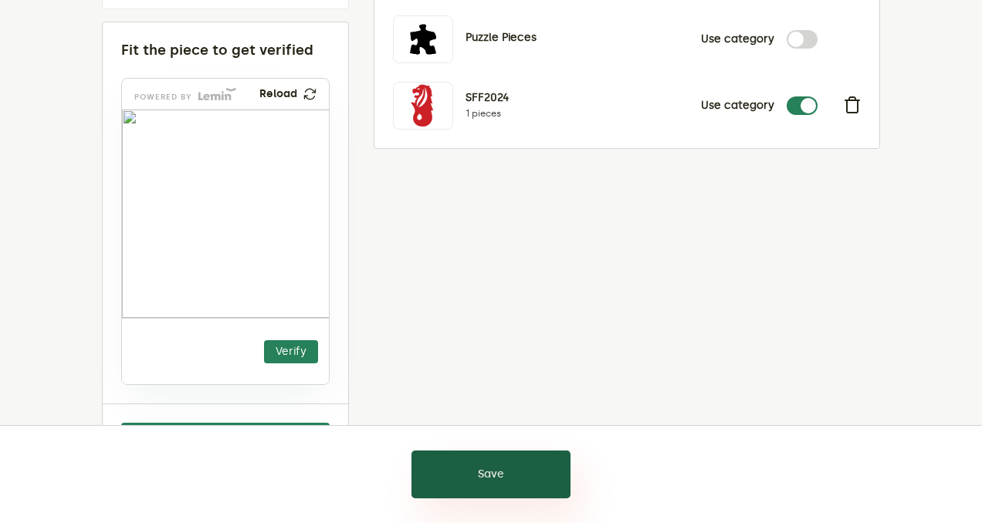
click at [533, 485] on button "Save" at bounding box center [490, 475] width 159 height 48
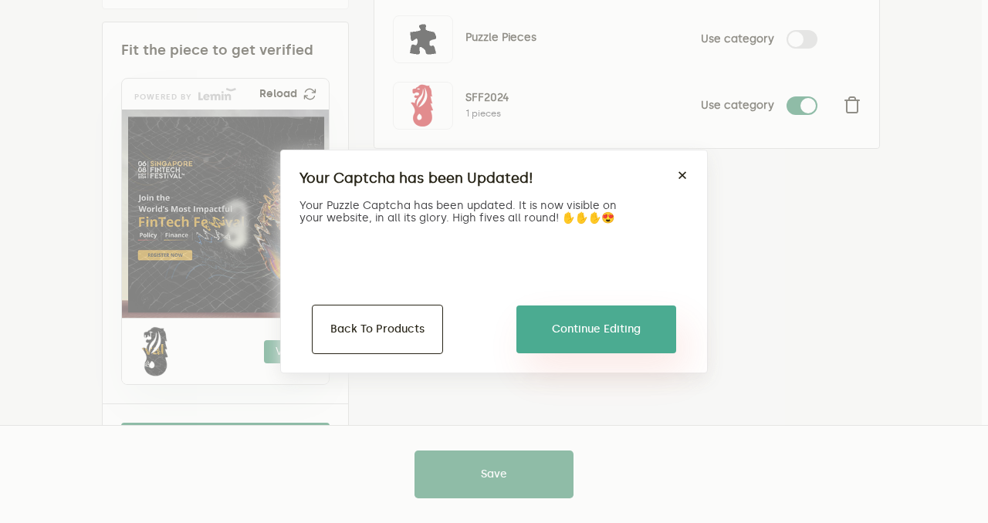
click at [597, 336] on button "Continue Editing" at bounding box center [596, 330] width 160 height 48
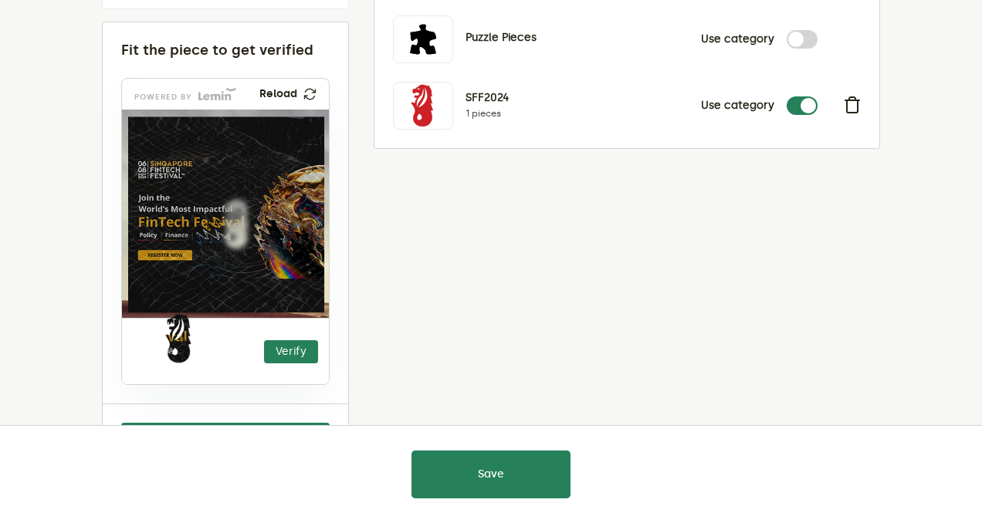
drag, startPoint x: 154, startPoint y: 360, endPoint x: 168, endPoint y: 344, distance: 21.3
click at [168, 344] on img at bounding box center [109, 409] width 344 height 208
drag, startPoint x: 172, startPoint y: 343, endPoint x: 172, endPoint y: 360, distance: 16.2
click at [172, 360] on img at bounding box center [99, 409] width 344 height 208
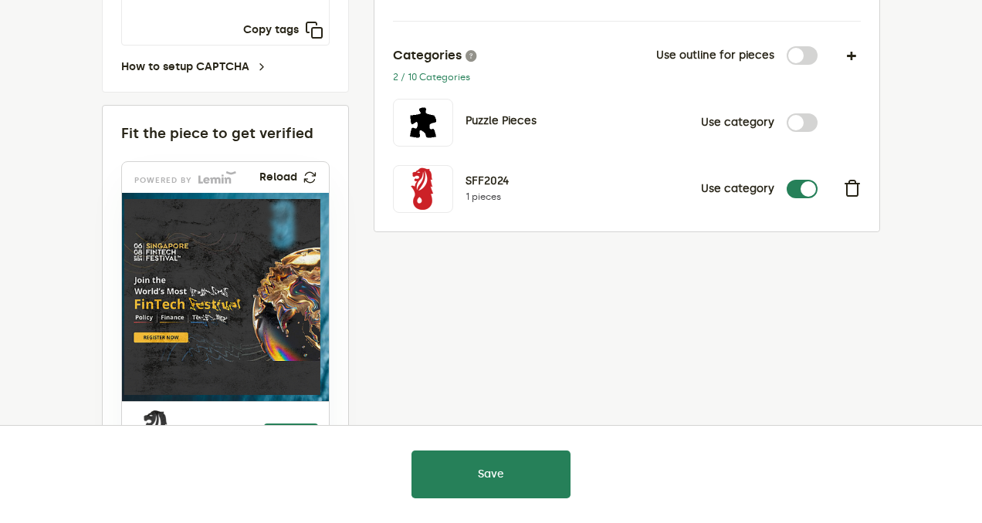
scroll to position [245, 0]
